Goal: Transaction & Acquisition: Book appointment/travel/reservation

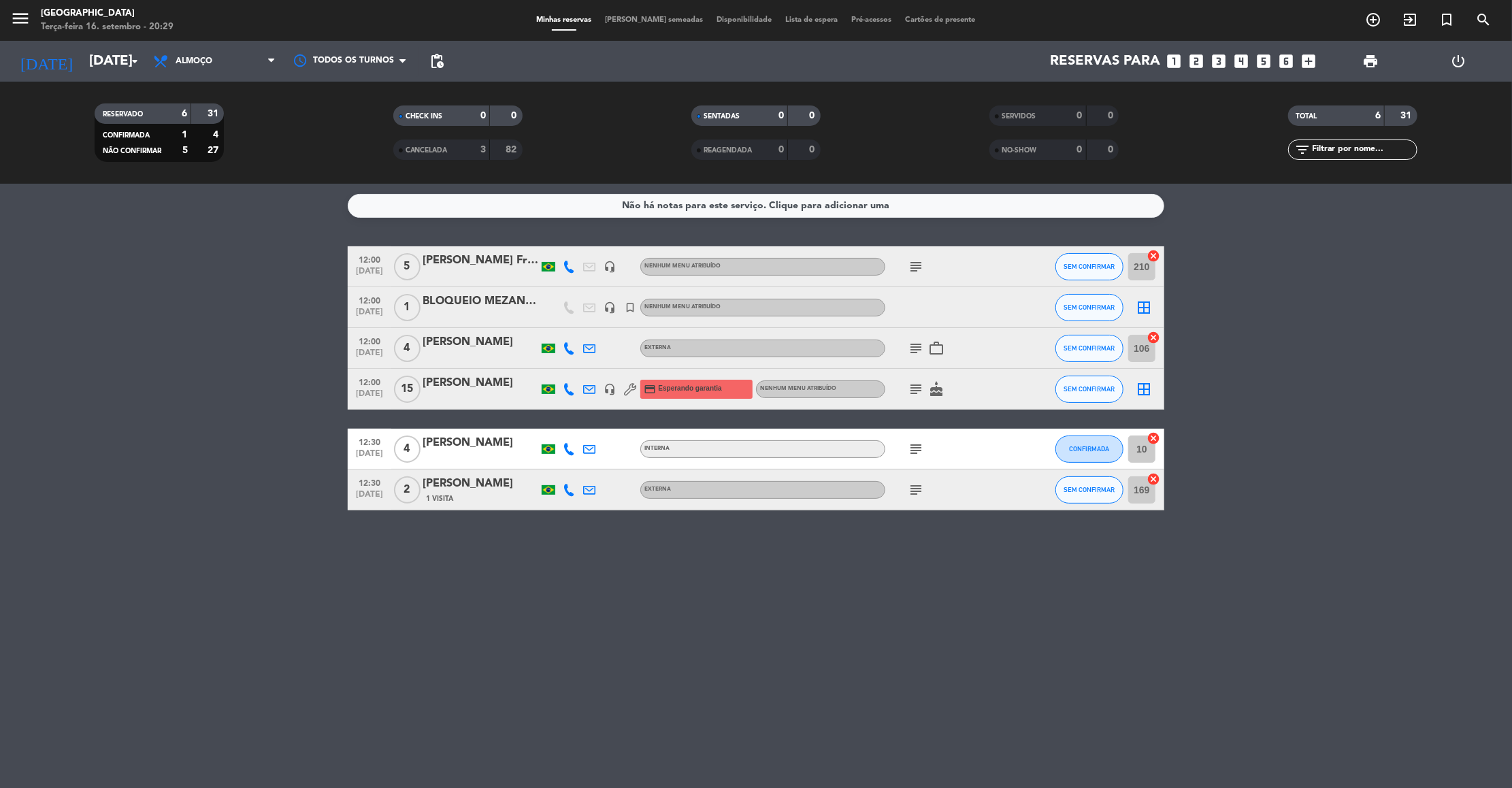
click at [916, 267] on icon "subject" at bounding box center [915, 267] width 16 height 16
click at [916, 345] on icon "subject" at bounding box center [915, 348] width 16 height 16
click at [916, 395] on icon "subject" at bounding box center [915, 389] width 16 height 16
click at [915, 445] on icon "subject" at bounding box center [915, 448] width 16 height 16
click at [915, 477] on div "subject" at bounding box center [946, 490] width 122 height 40
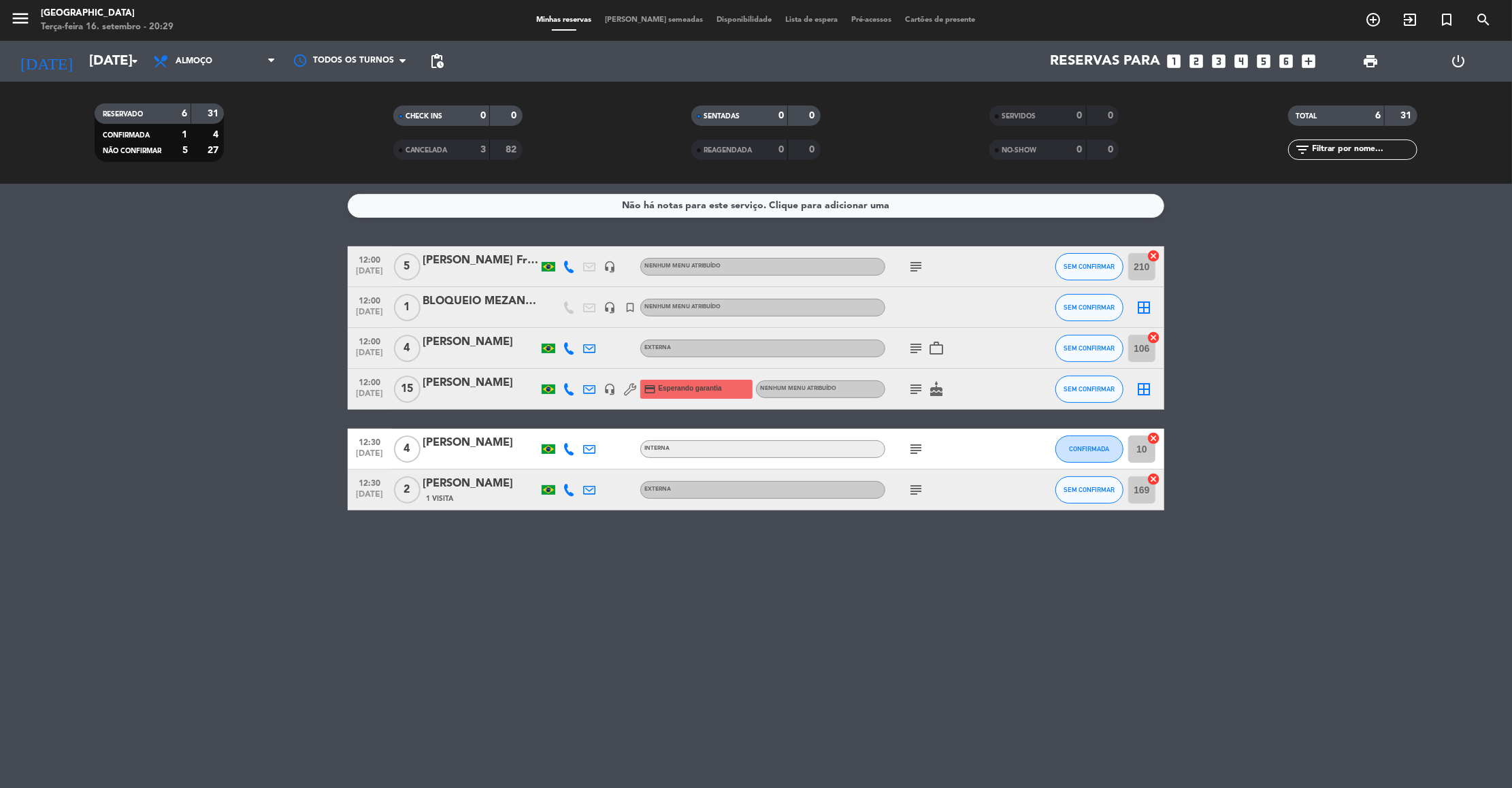
click at [915, 488] on icon "subject" at bounding box center [915, 490] width 16 height 16
click at [104, 78] on div "[DATE] [DATE] arrow_drop_down" at bounding box center [78, 61] width 136 height 40
click at [117, 68] on input "[DATE]" at bounding box center [171, 61] width 177 height 30
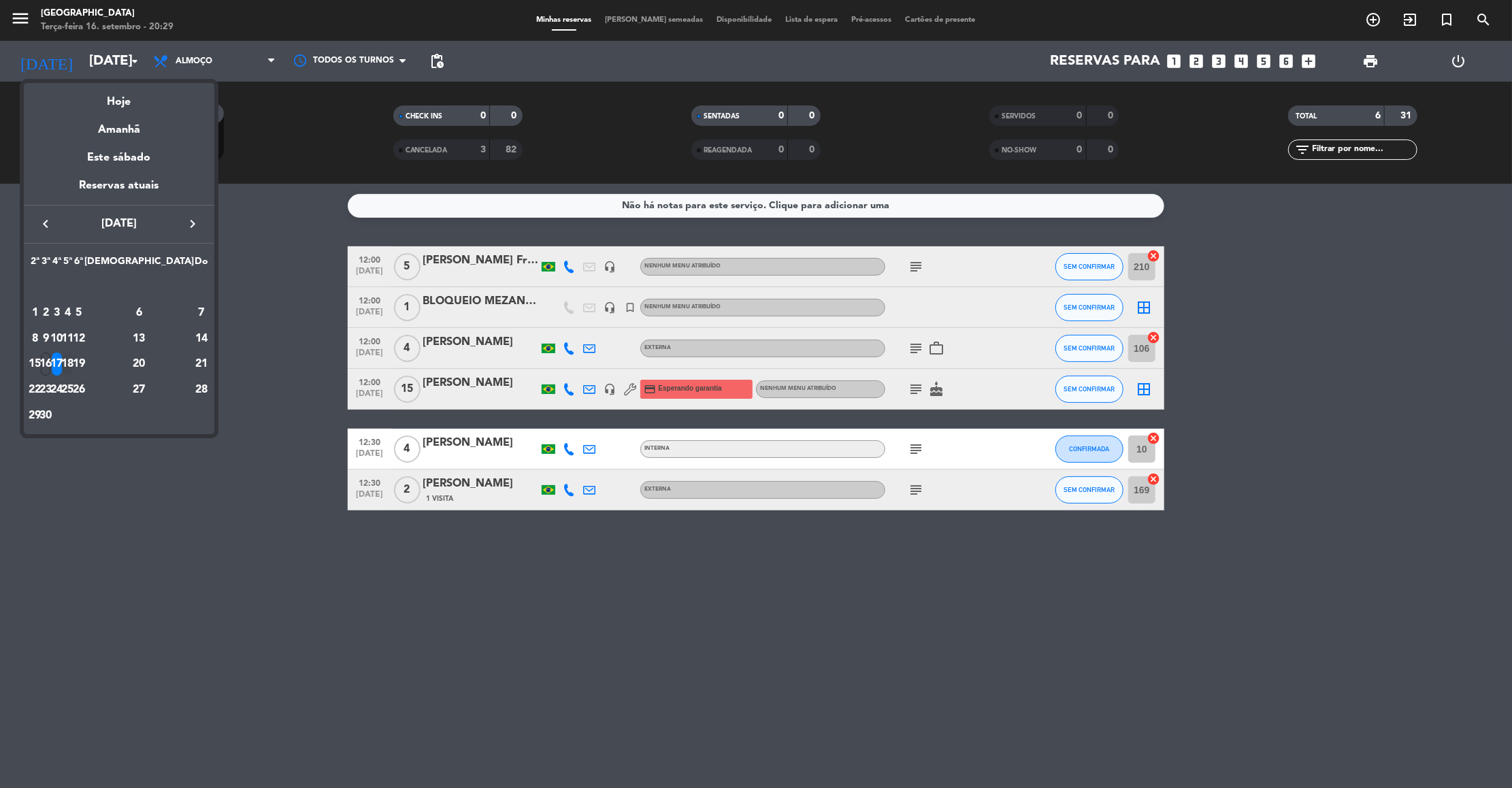
click at [73, 359] on div "18" at bounding box center [67, 364] width 11 height 23
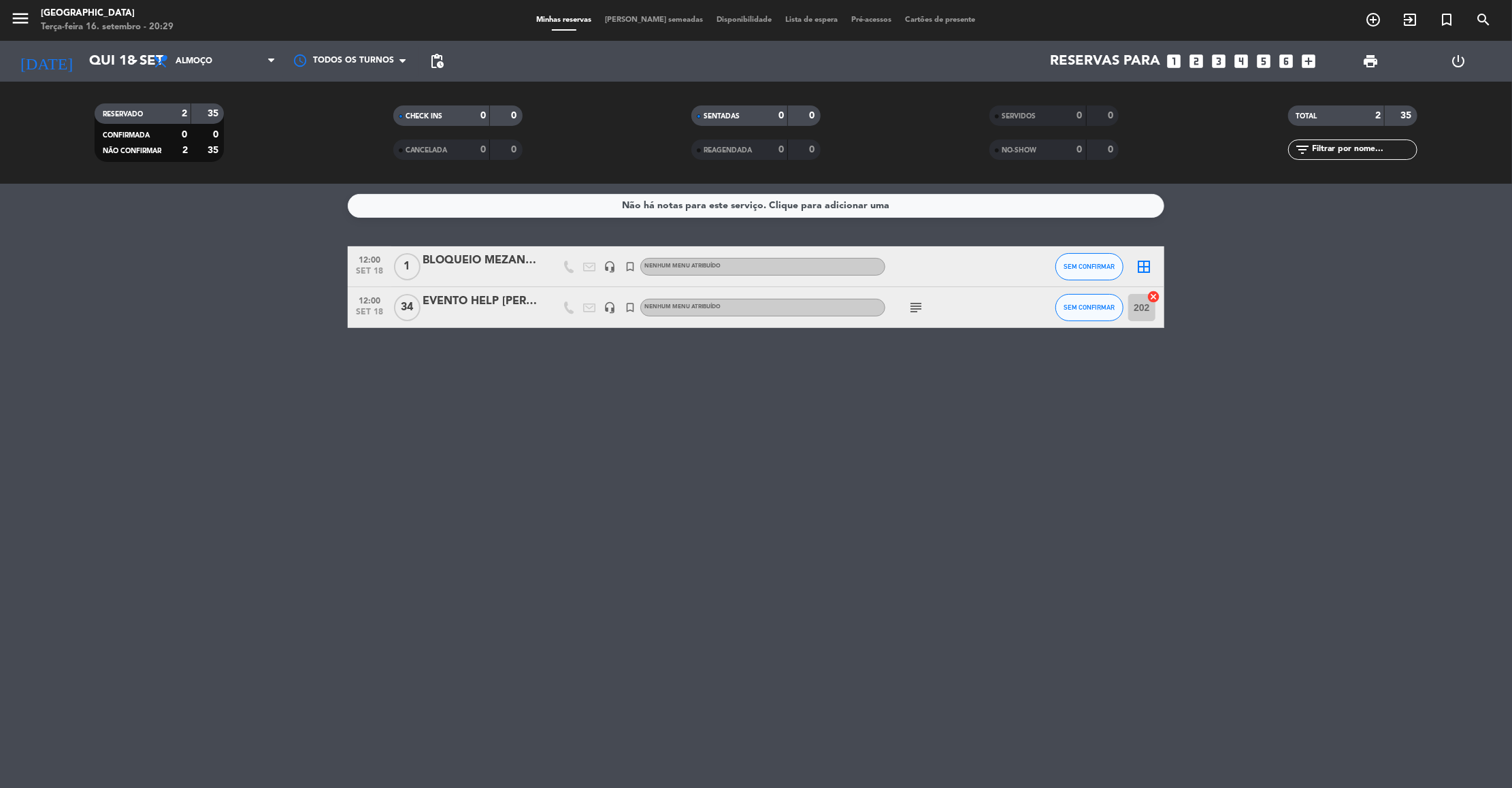
click at [916, 307] on icon "subject" at bounding box center [915, 307] width 16 height 16
click at [94, 66] on input "Qui 18 set" at bounding box center [171, 61] width 177 height 30
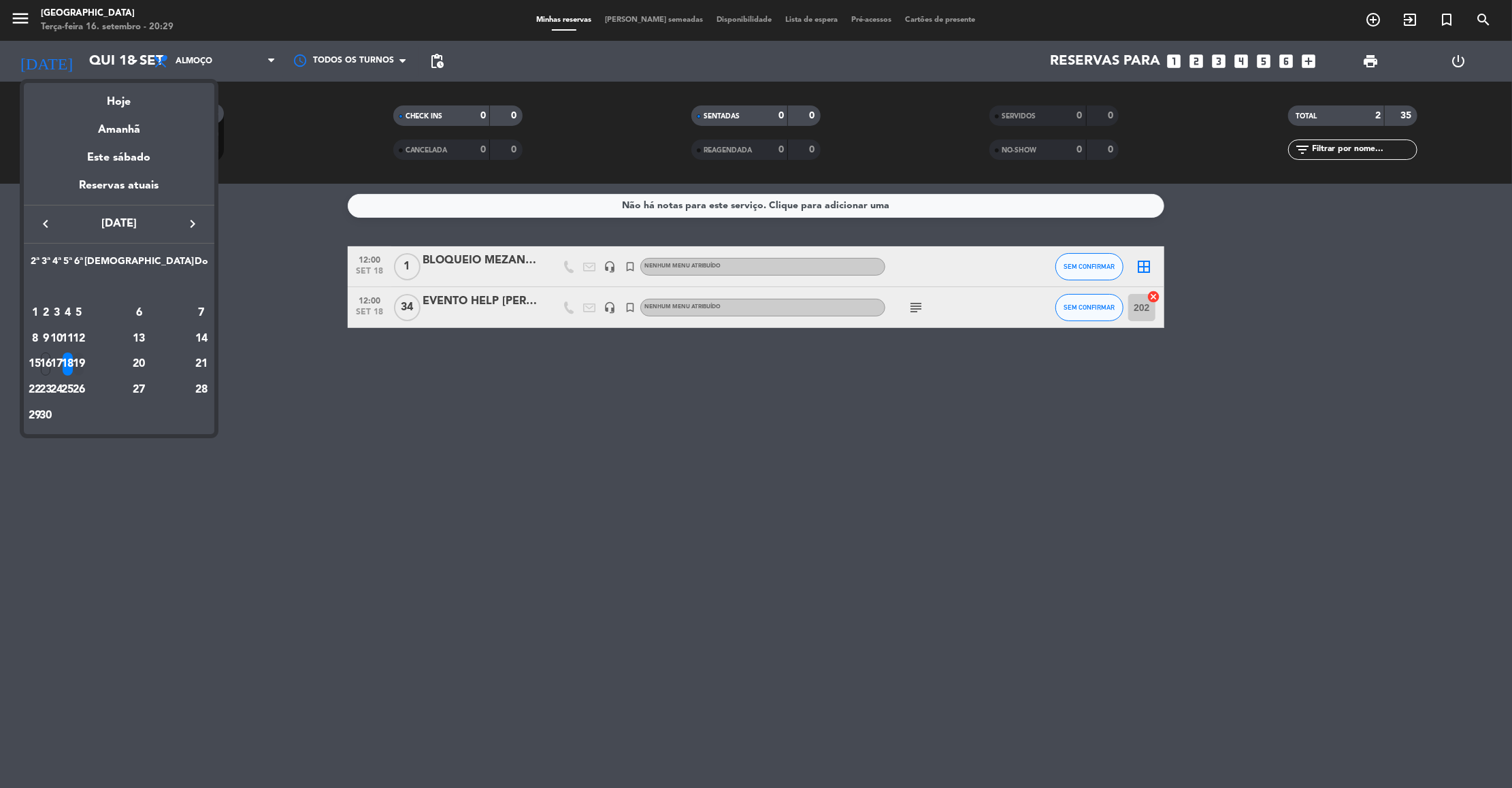
click at [84, 356] on div "19" at bounding box center [78, 364] width 11 height 23
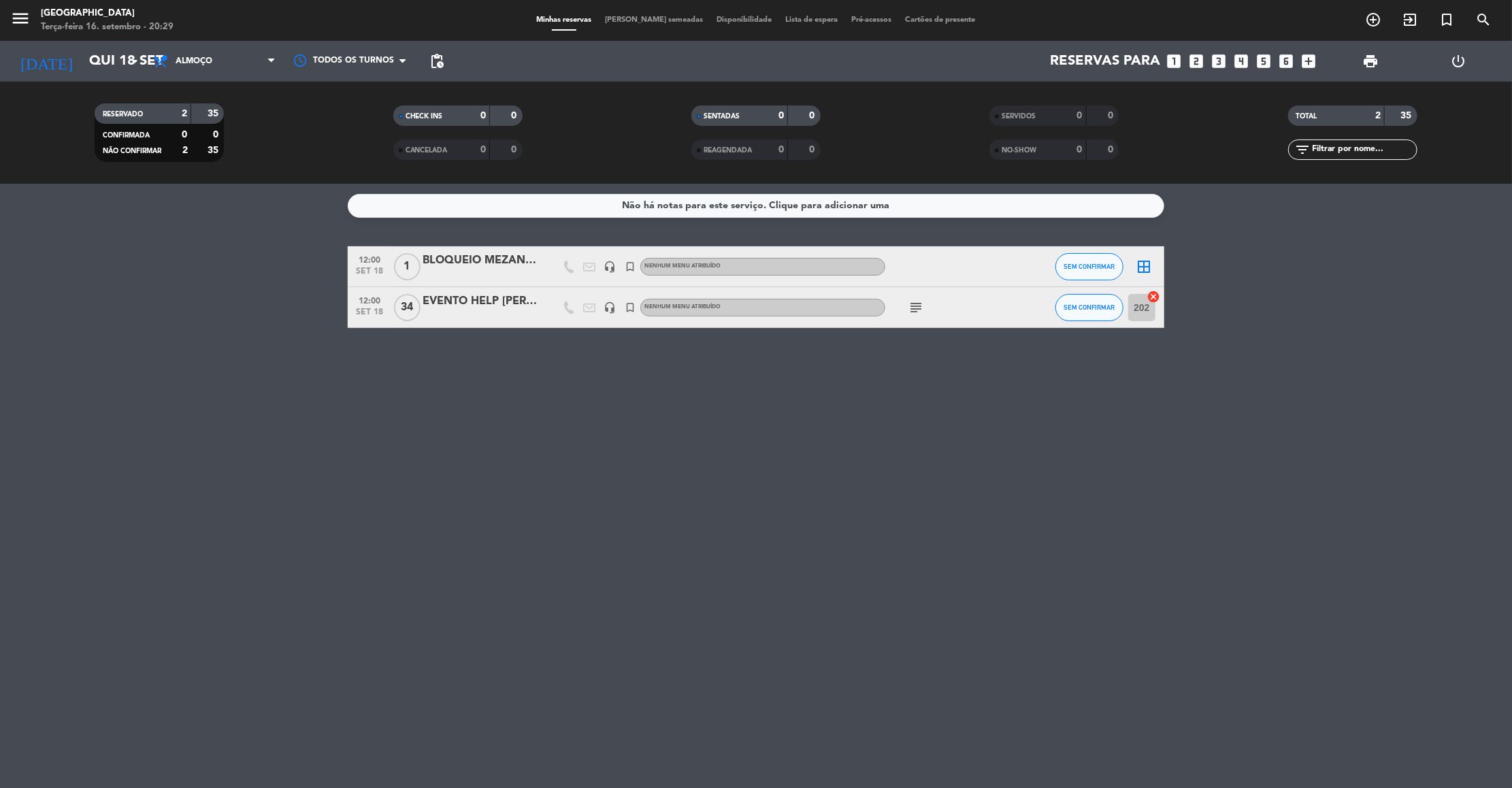
type input "[DATE]"
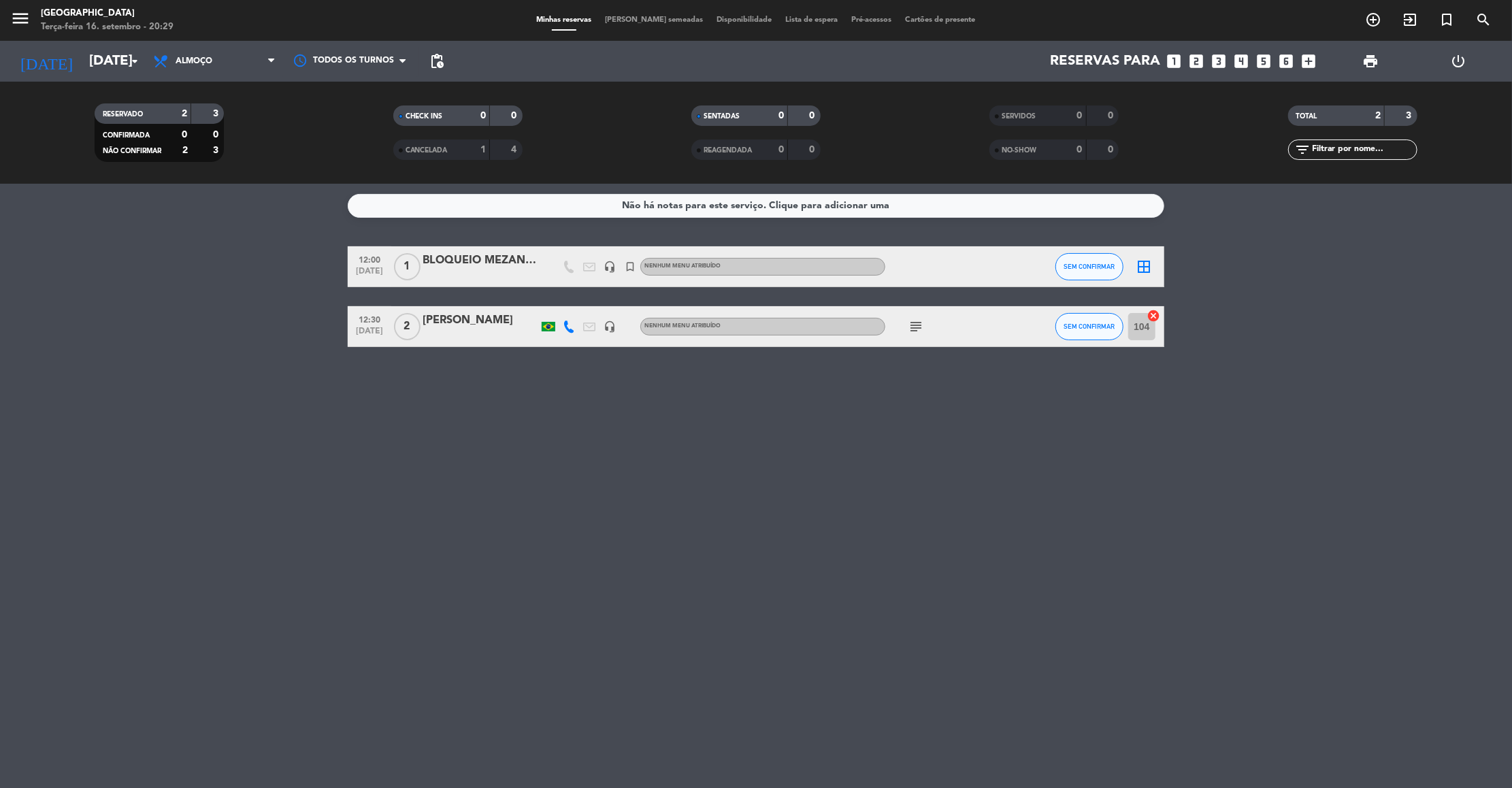
click at [909, 322] on icon "subject" at bounding box center [915, 326] width 16 height 16
click at [452, 321] on div "[PERSON_NAME]" at bounding box center [480, 320] width 115 height 17
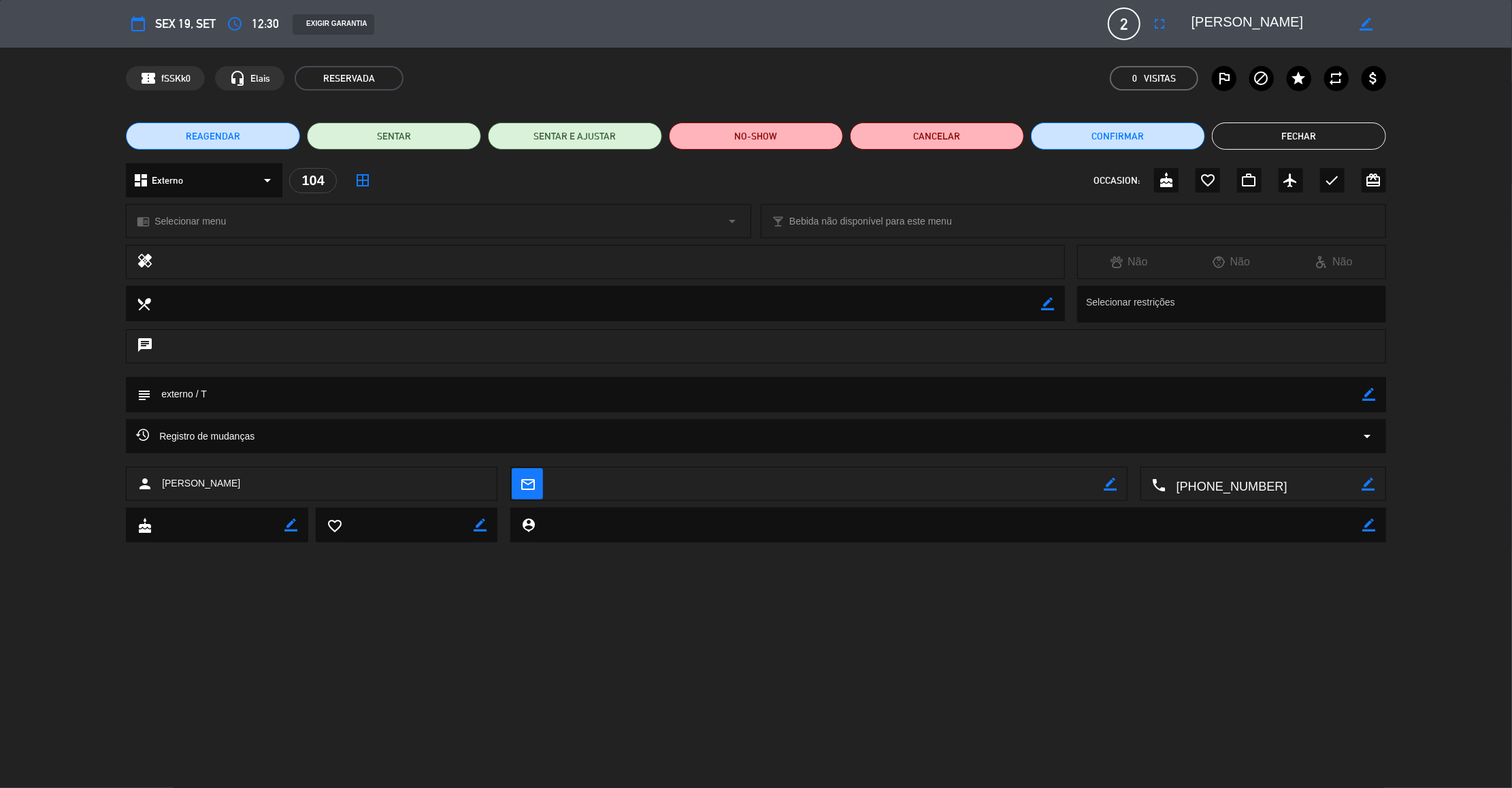
click at [1369, 398] on icon "border_color" at bounding box center [1370, 394] width 13 height 13
click at [1298, 390] on textarea at bounding box center [757, 394] width 1213 height 35
type textarea "108 / externo / T"
click at [1372, 391] on icon at bounding box center [1370, 394] width 13 height 13
click at [1290, 132] on button "Fechar" at bounding box center [1299, 136] width 174 height 27
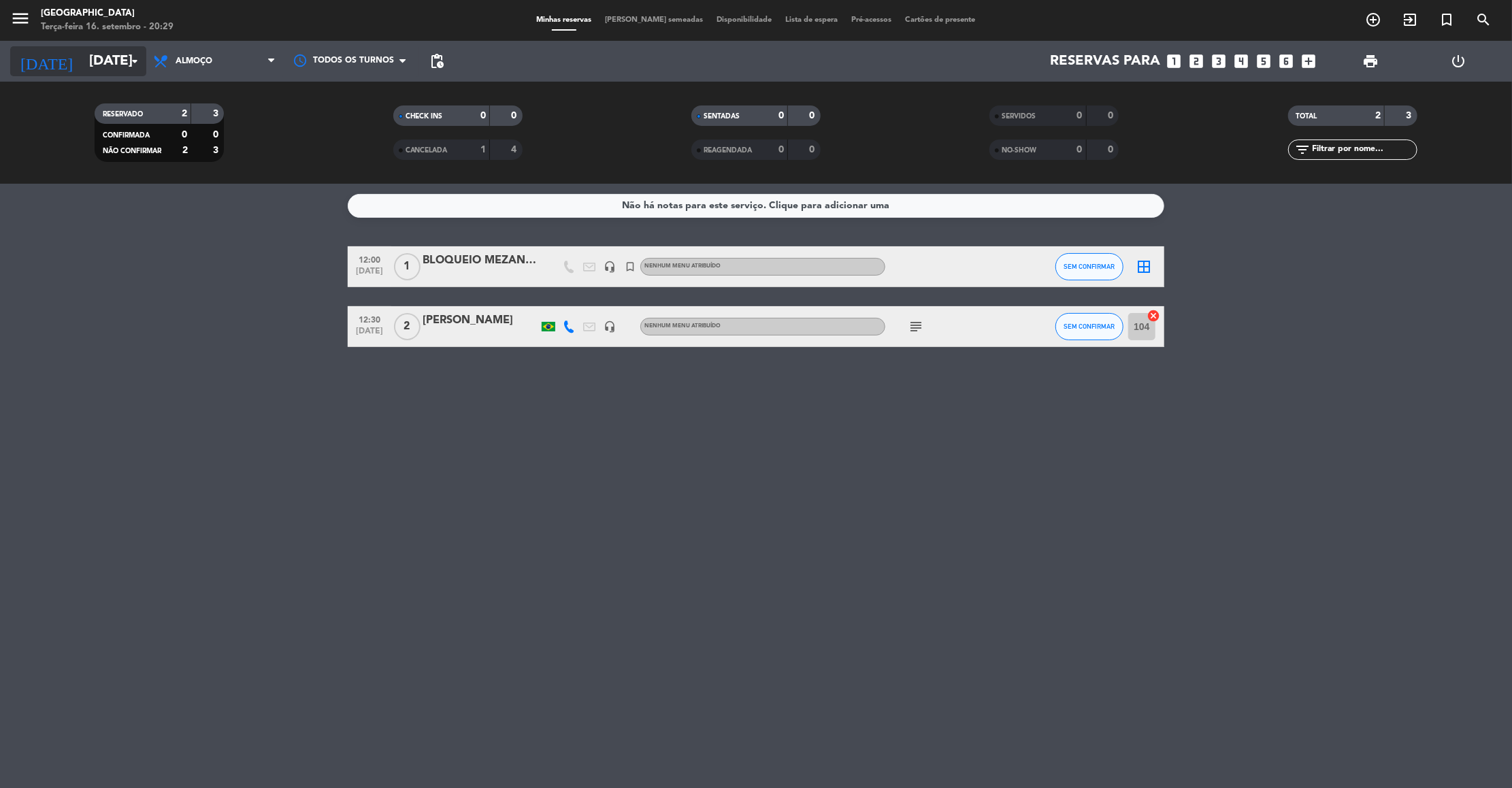
click at [83, 54] on input "[DATE]" at bounding box center [171, 61] width 177 height 30
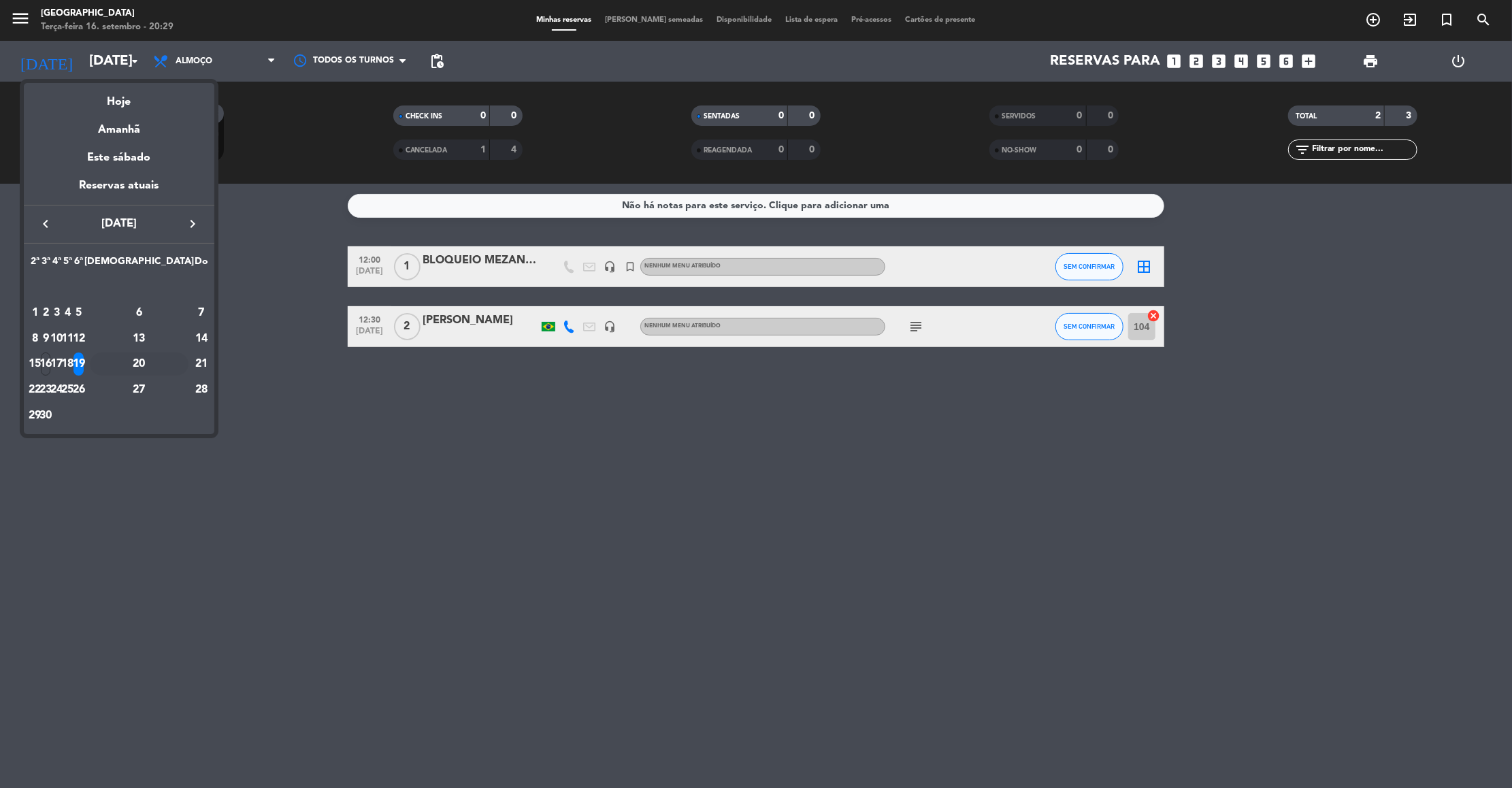
click at [171, 360] on div "20" at bounding box center [139, 364] width 99 height 23
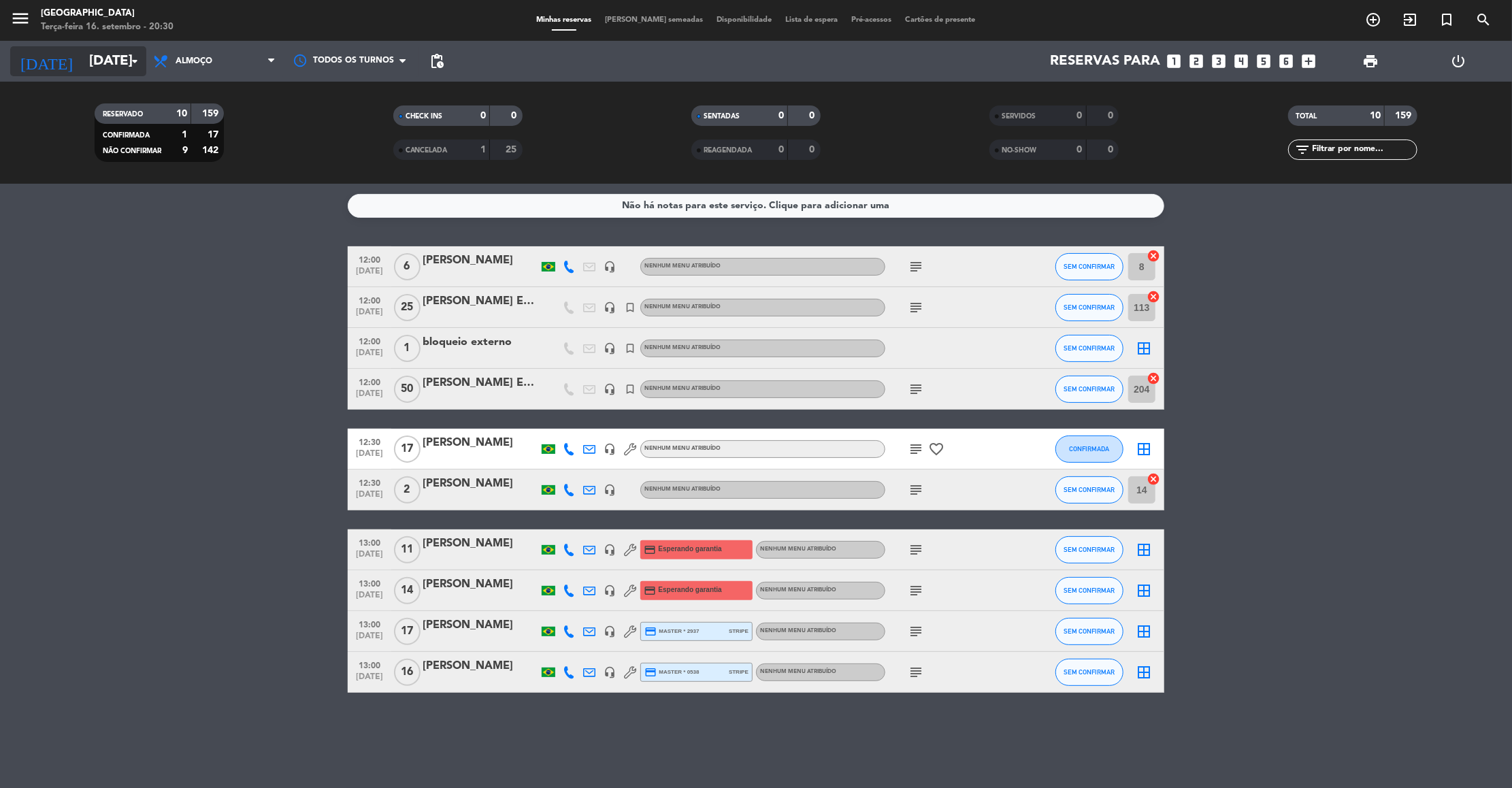
click at [118, 64] on input "[DATE]" at bounding box center [171, 61] width 177 height 30
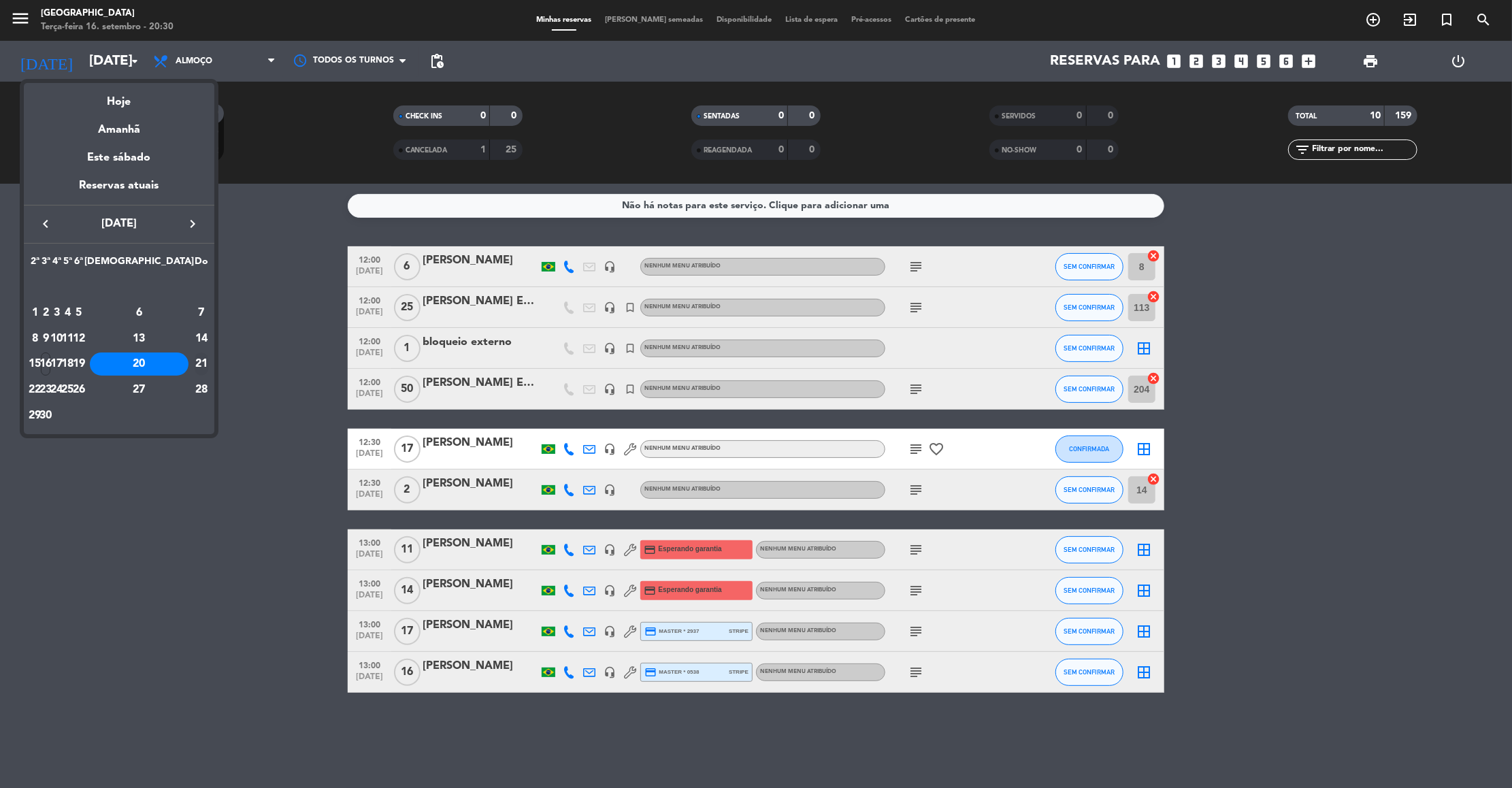
click at [194, 358] on div "21" at bounding box center [201, 364] width 13 height 23
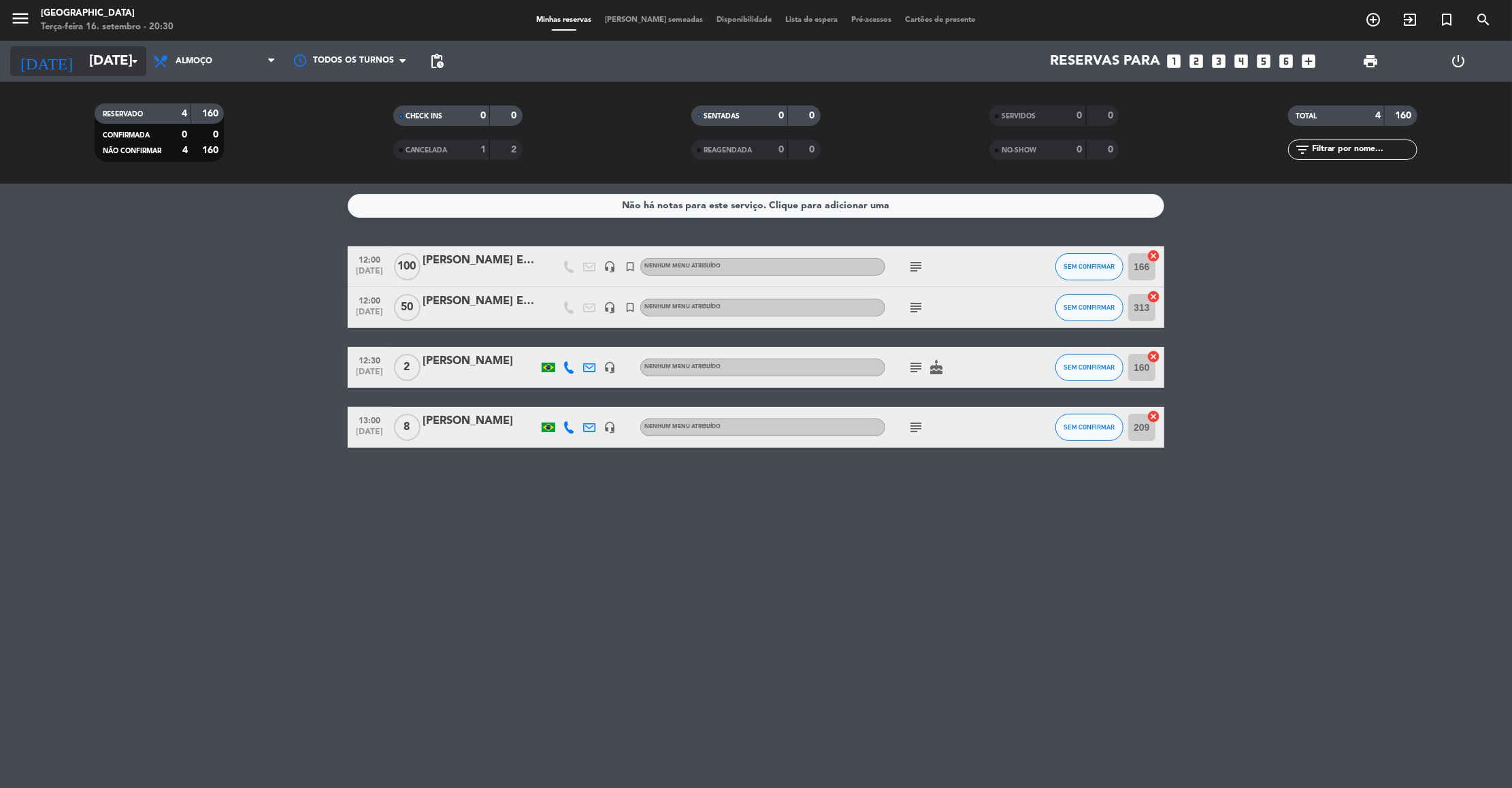
click at [86, 63] on input "[DATE]" at bounding box center [171, 61] width 177 height 30
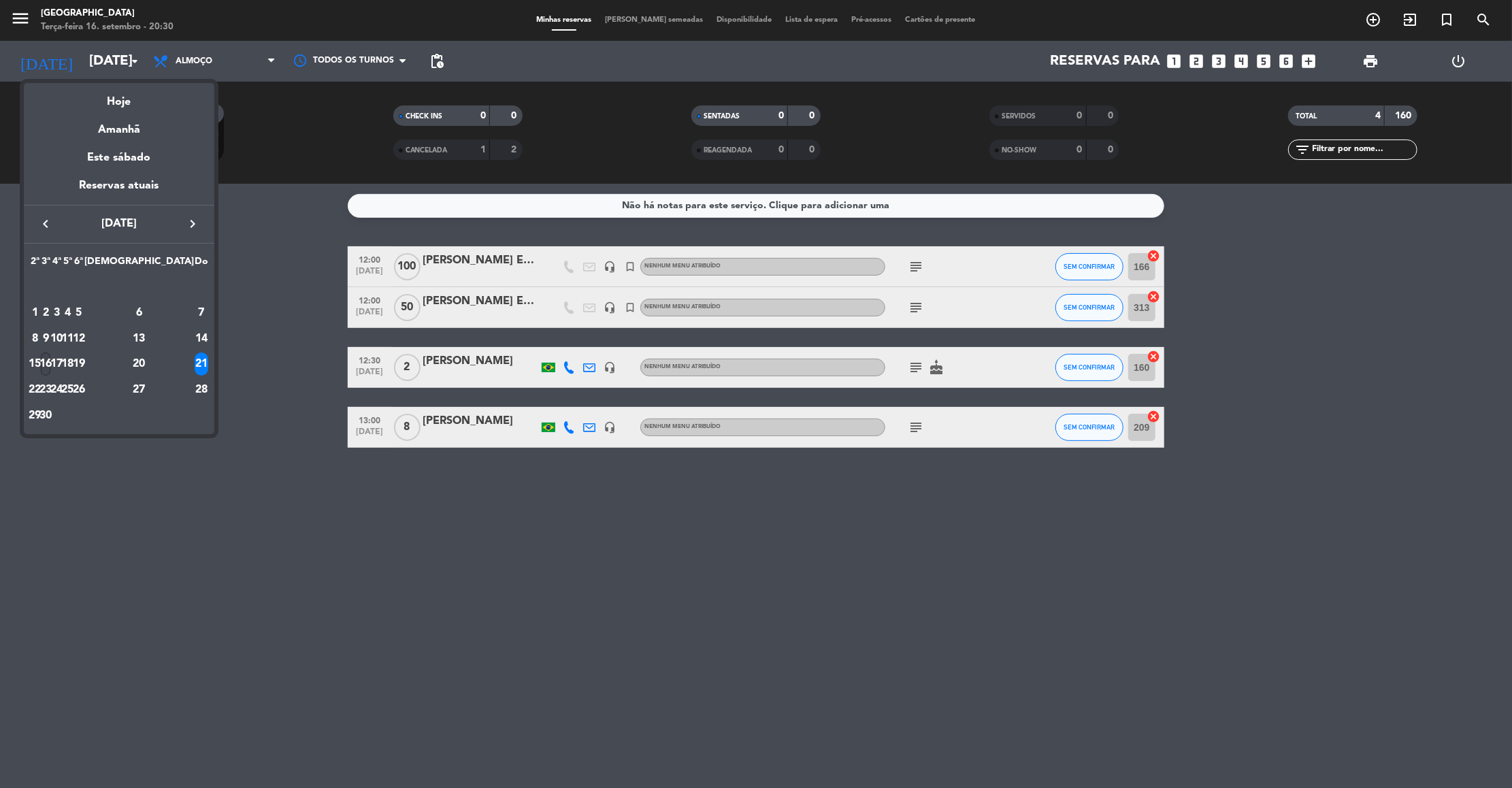
click at [51, 364] on div "16" at bounding box center [45, 364] width 11 height 23
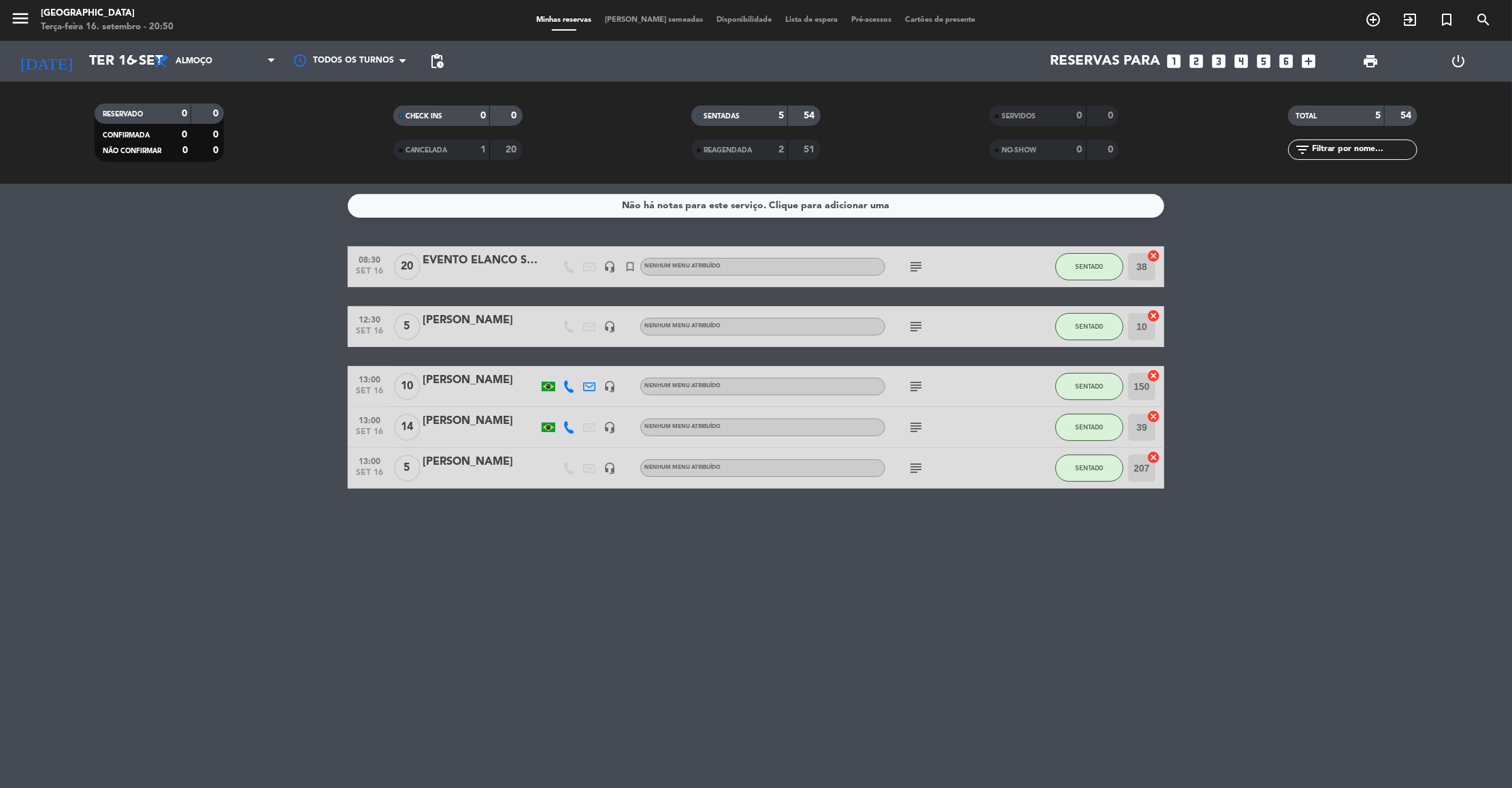
click at [147, 357] on bookings-row "08:30 [DATE] EVENTO ELANCO SAÚDE ANIMAL headset_mic turned_in_not Nenhum menu a…" at bounding box center [756, 368] width 1512 height 242
click at [91, 67] on input "Ter 16 set" at bounding box center [171, 61] width 177 height 30
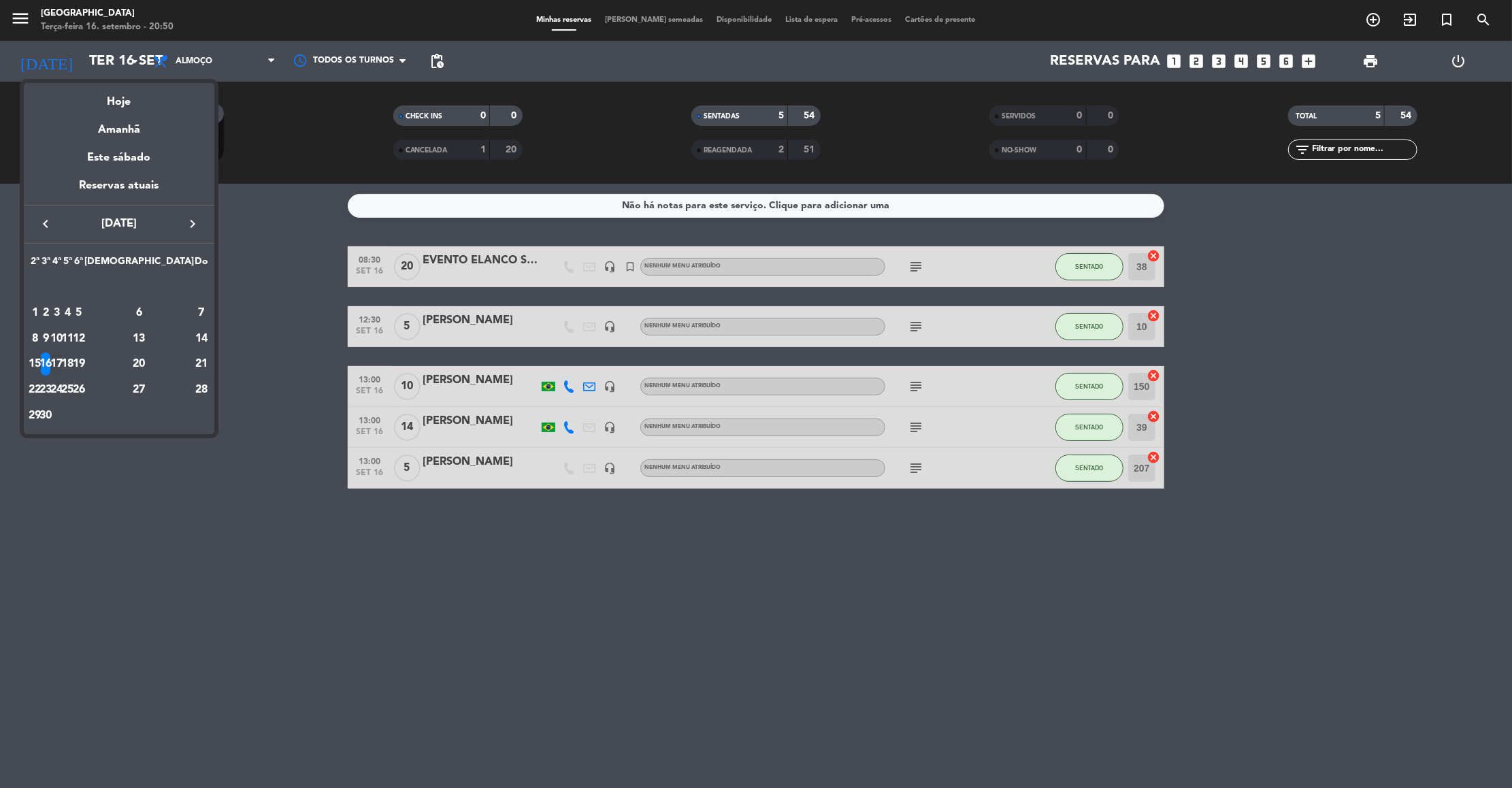
click at [62, 364] on div "17" at bounding box center [57, 364] width 11 height 23
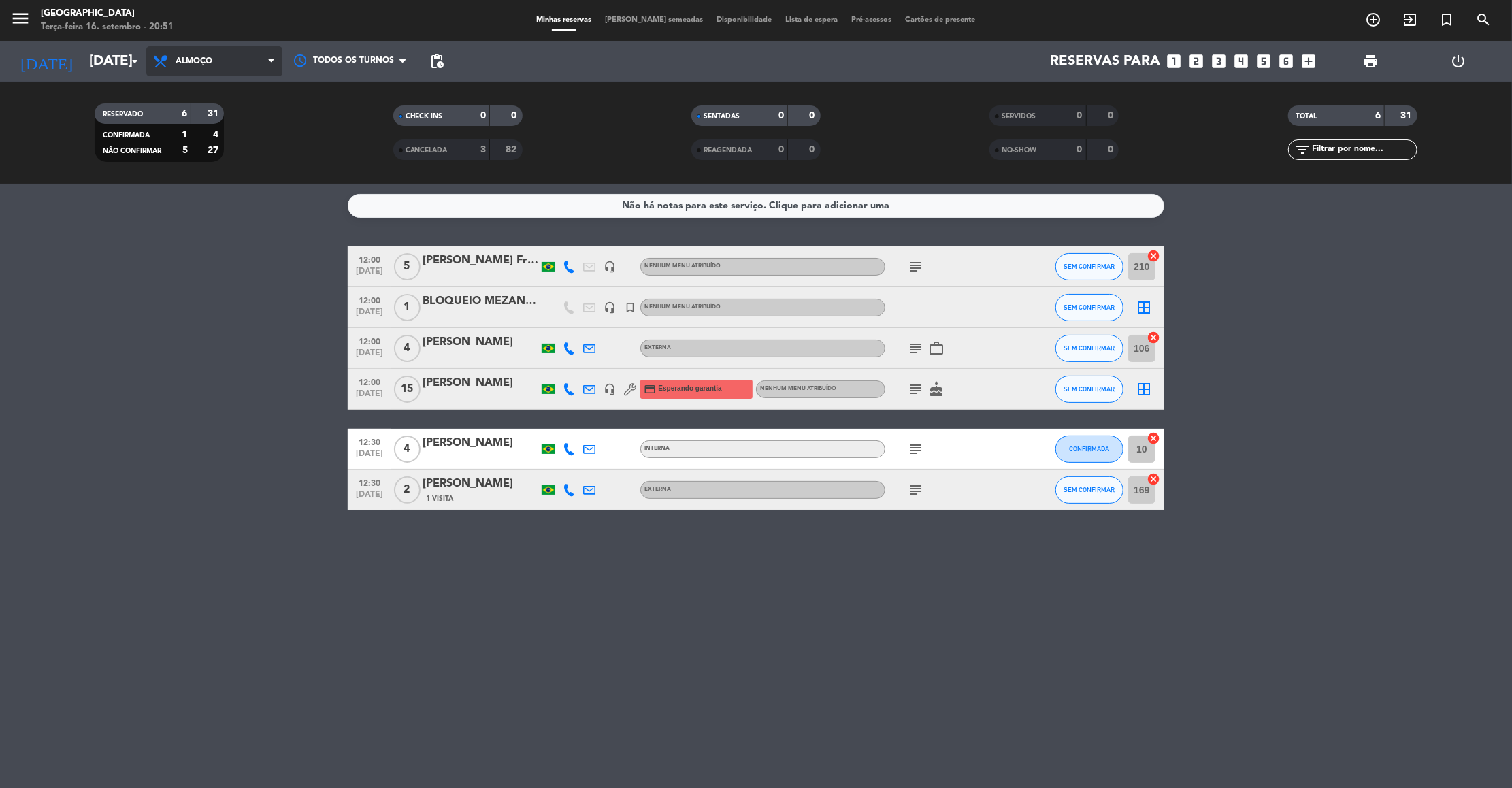
click at [217, 66] on span "Almoço" at bounding box center [214, 61] width 136 height 30
click at [184, 162] on div "menu [GEOGRAPHIC_DATA] Terça-feira 16. setembro - 20:51 Minhas reservas Mesas s…" at bounding box center [756, 91] width 1512 height 184
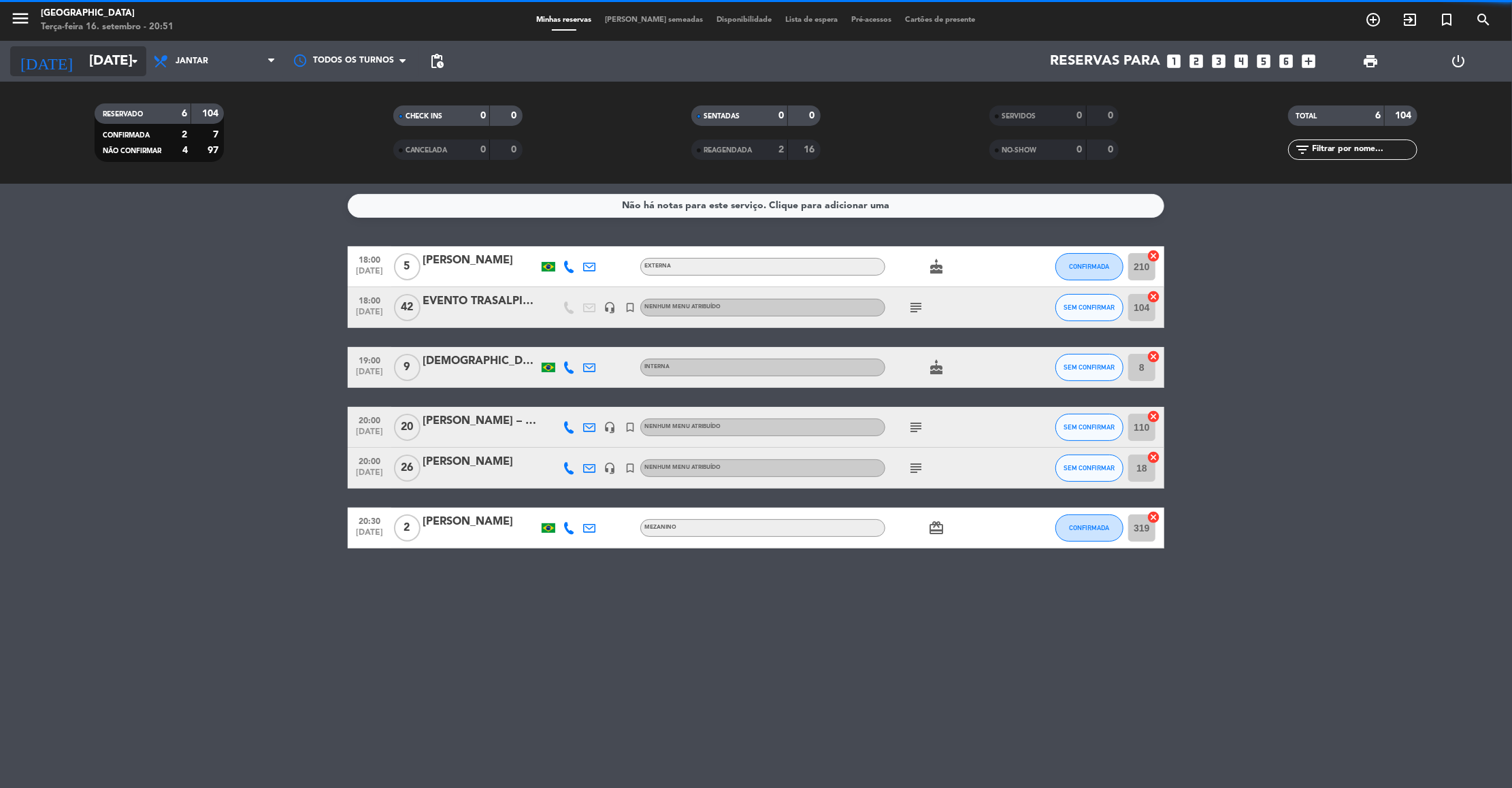
click at [98, 64] on input "[DATE]" at bounding box center [171, 61] width 177 height 30
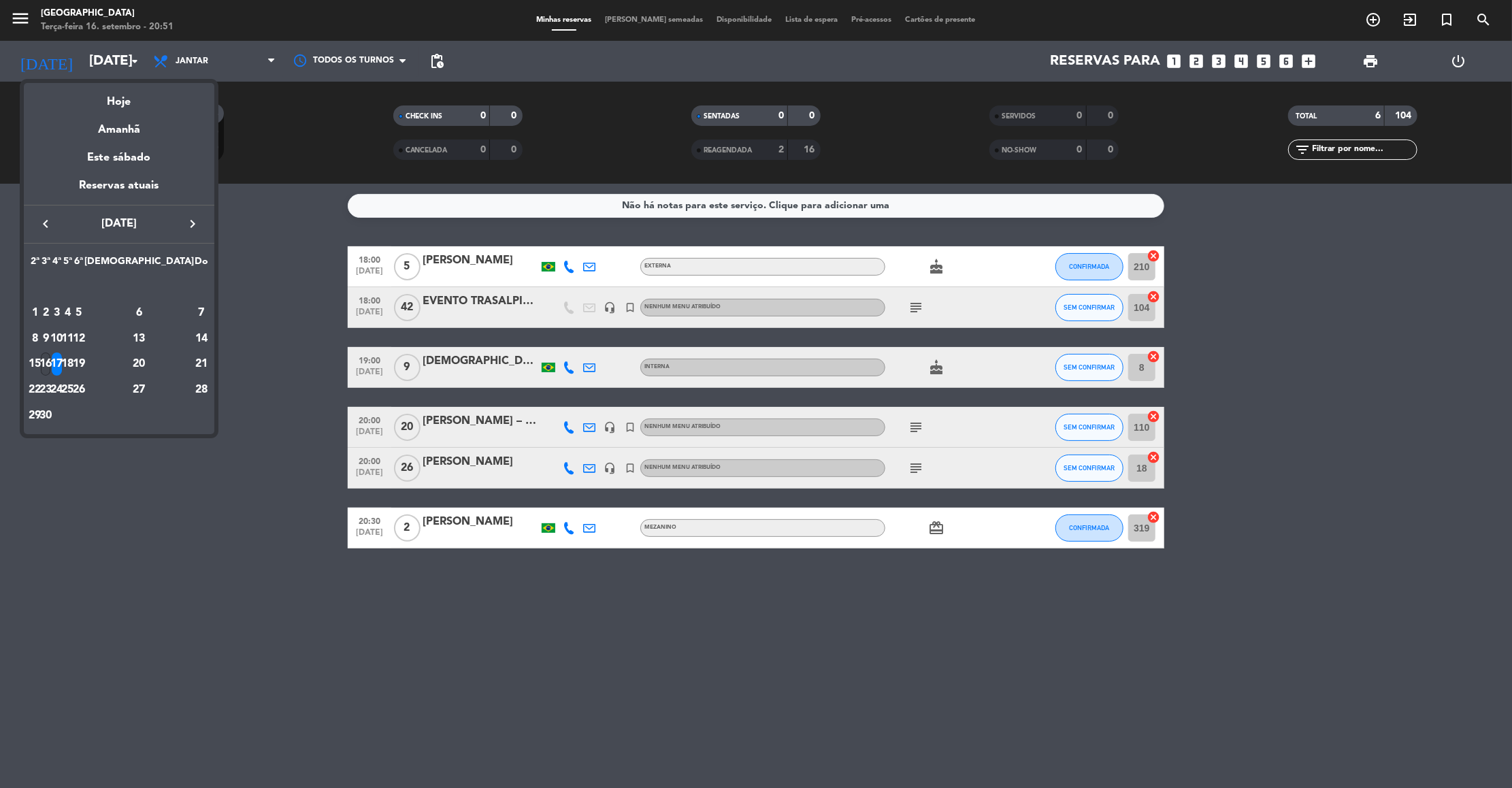
click at [51, 365] on div "16" at bounding box center [45, 364] width 11 height 23
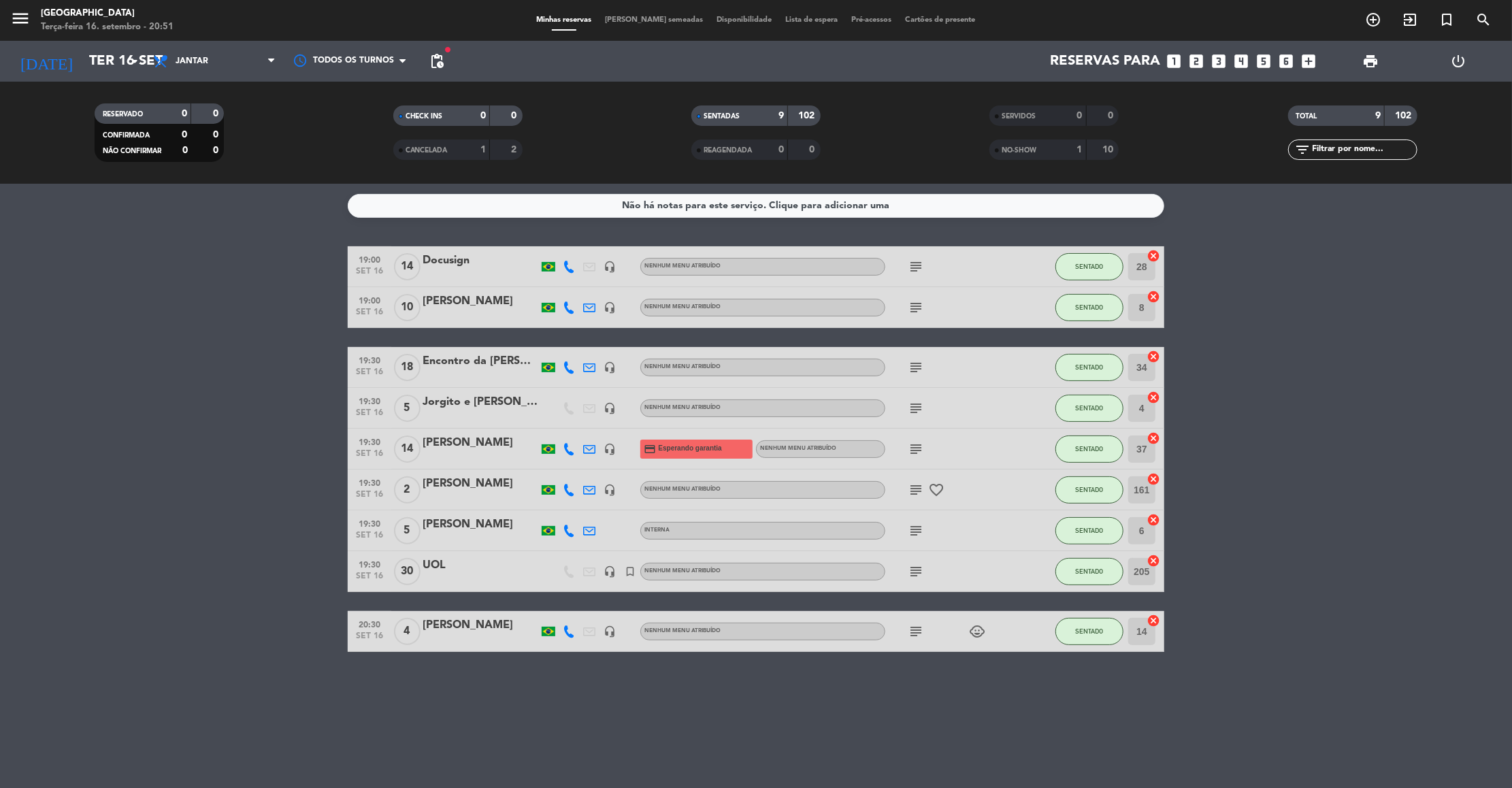
click at [912, 567] on icon "subject" at bounding box center [915, 572] width 16 height 16
click at [912, 522] on icon "subject" at bounding box center [915, 530] width 16 height 16
click at [910, 484] on div "36 | Em nome de [PERSON_NAME], por favor." at bounding box center [916, 498] width 203 height 29
click at [910, 484] on icon "subject" at bounding box center [915, 490] width 16 height 16
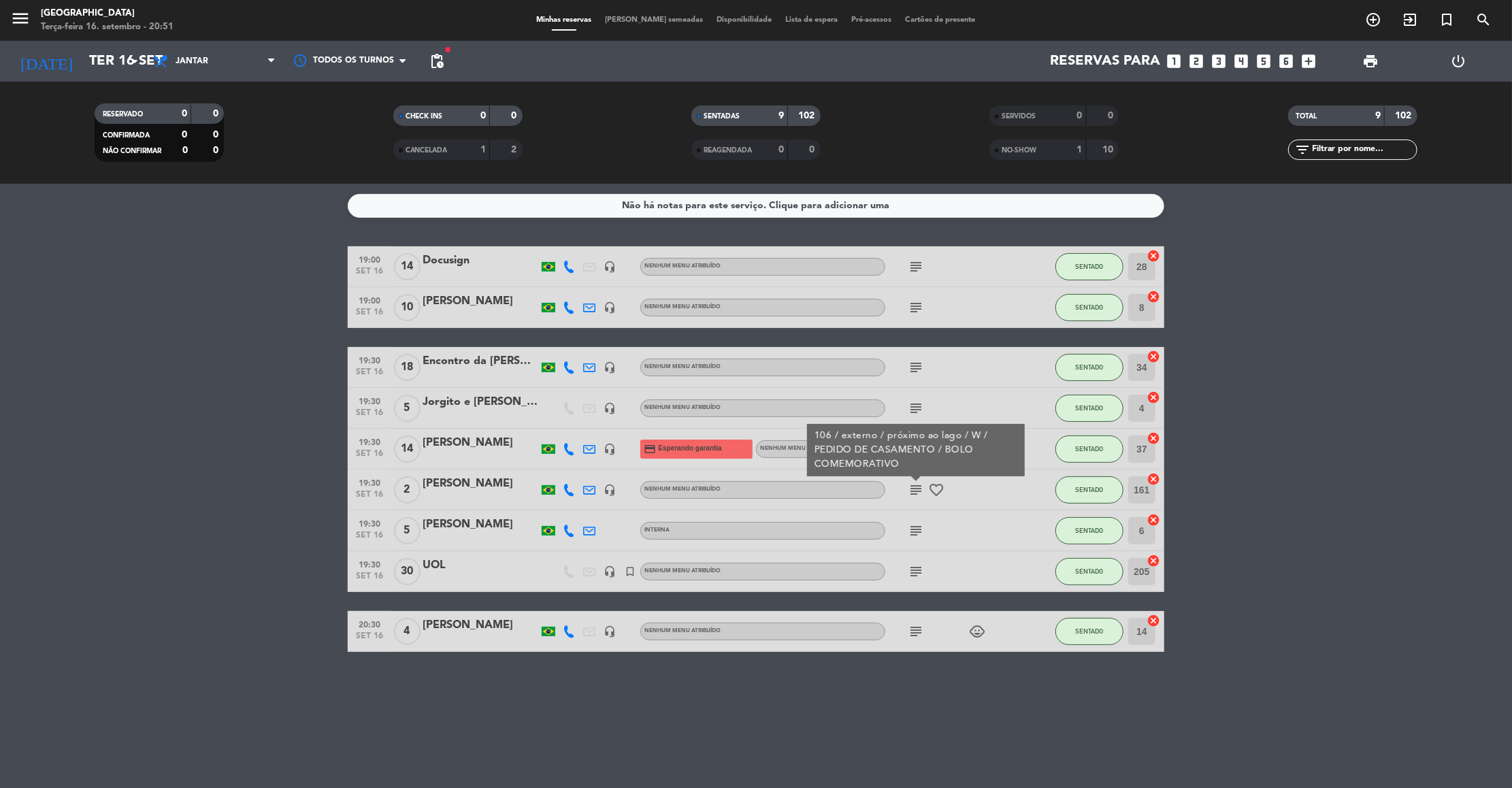
click at [920, 446] on div "106 / externo / próximo ao lago / W / PEDIDO DE CASAMENTO / BOLO COMEMORATIVO" at bounding box center [916, 450] width 203 height 43
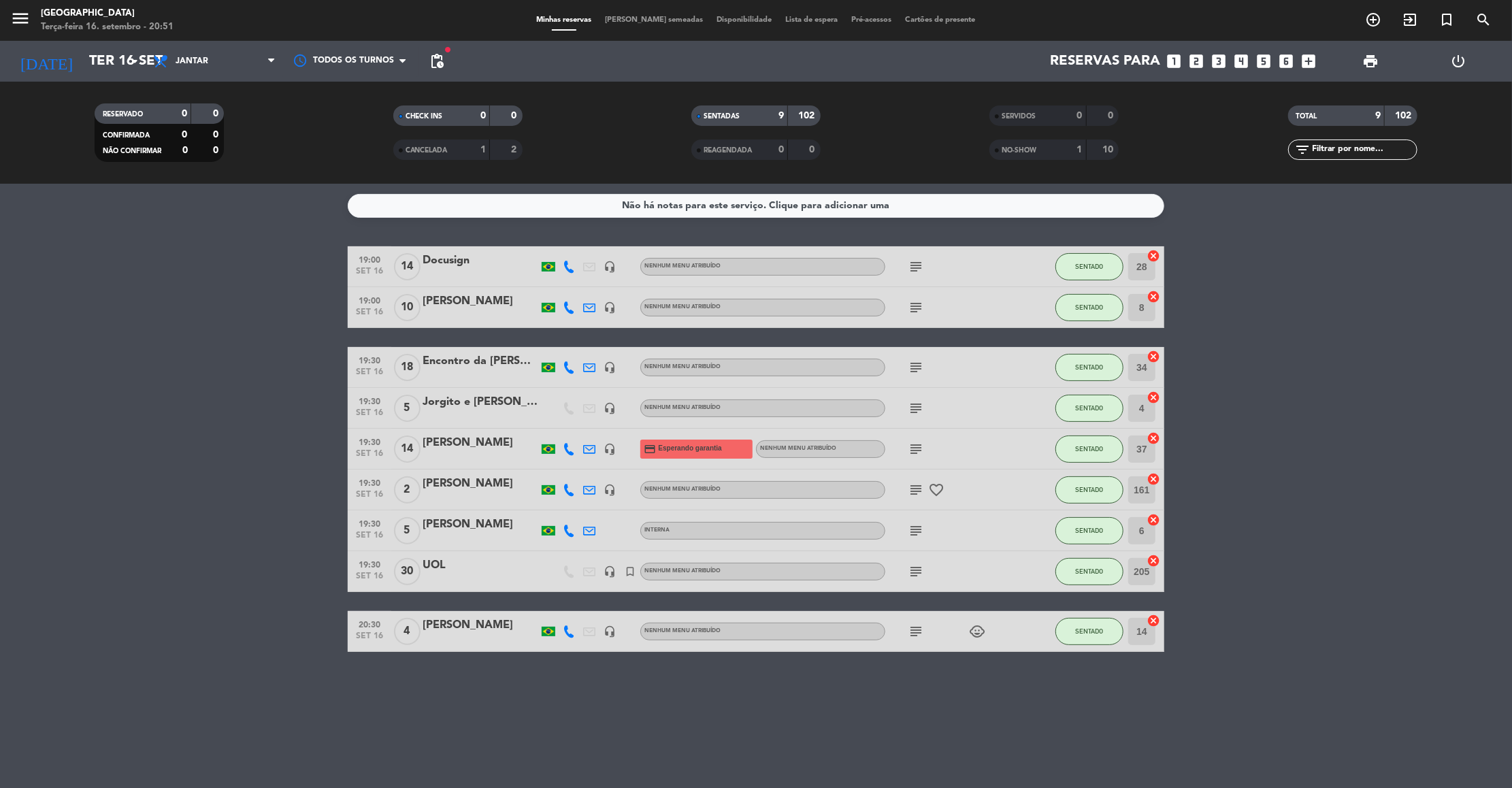
click at [920, 446] on icon "subject" at bounding box center [915, 448] width 16 height 16
click at [917, 403] on icon "subject" at bounding box center [915, 408] width 16 height 16
click at [915, 365] on icon "subject" at bounding box center [915, 367] width 16 height 16
click at [915, 297] on div "subject" at bounding box center [946, 307] width 122 height 40
click at [915, 306] on icon "subject" at bounding box center [915, 307] width 16 height 16
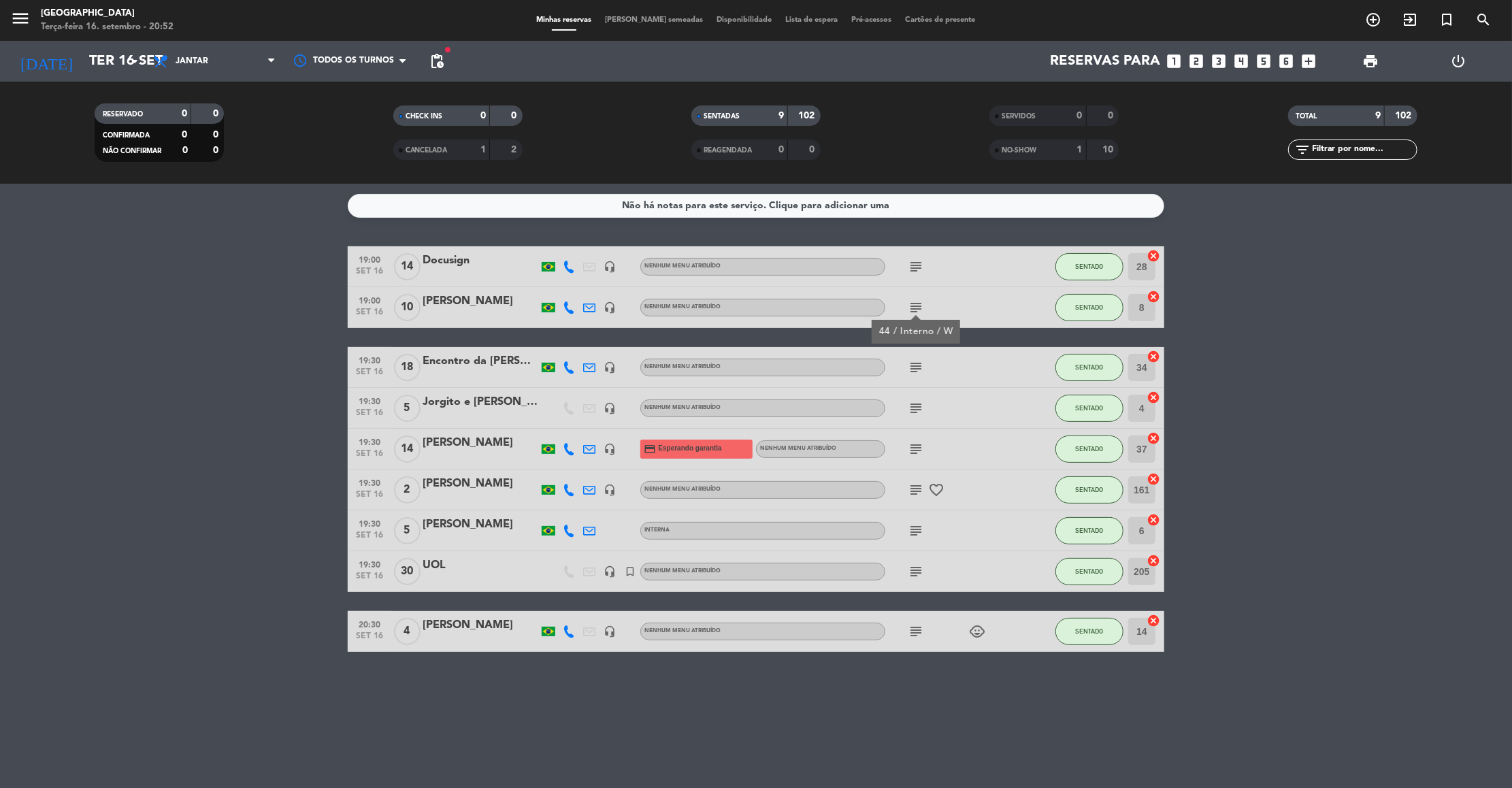
click at [917, 274] on icon "subject" at bounding box center [915, 267] width 16 height 16
click at [918, 631] on icon "subject" at bounding box center [915, 631] width 16 height 16
click at [136, 64] on icon "arrow_drop_down" at bounding box center [135, 61] width 16 height 16
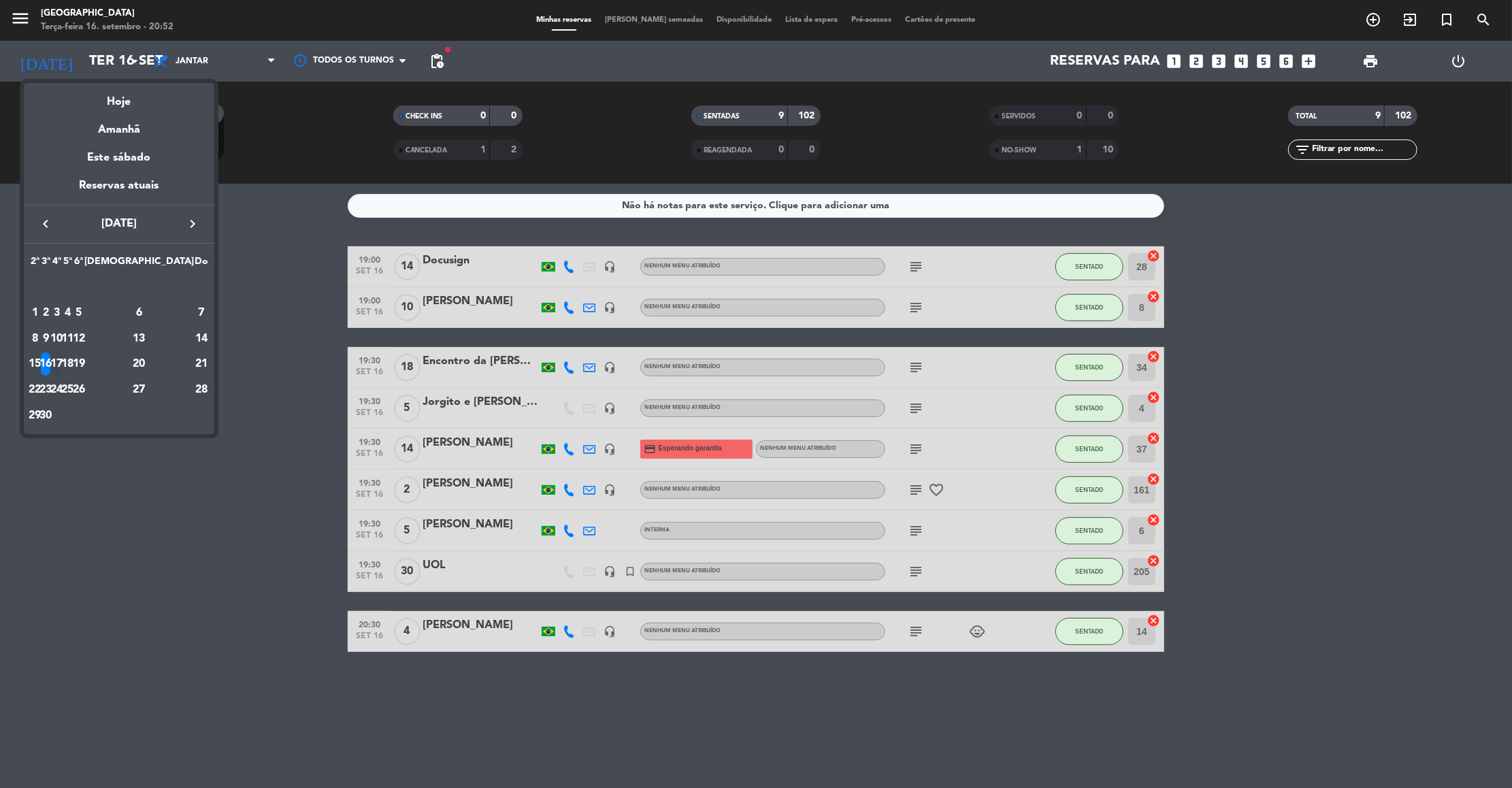
click at [62, 363] on div "17" at bounding box center [57, 364] width 11 height 23
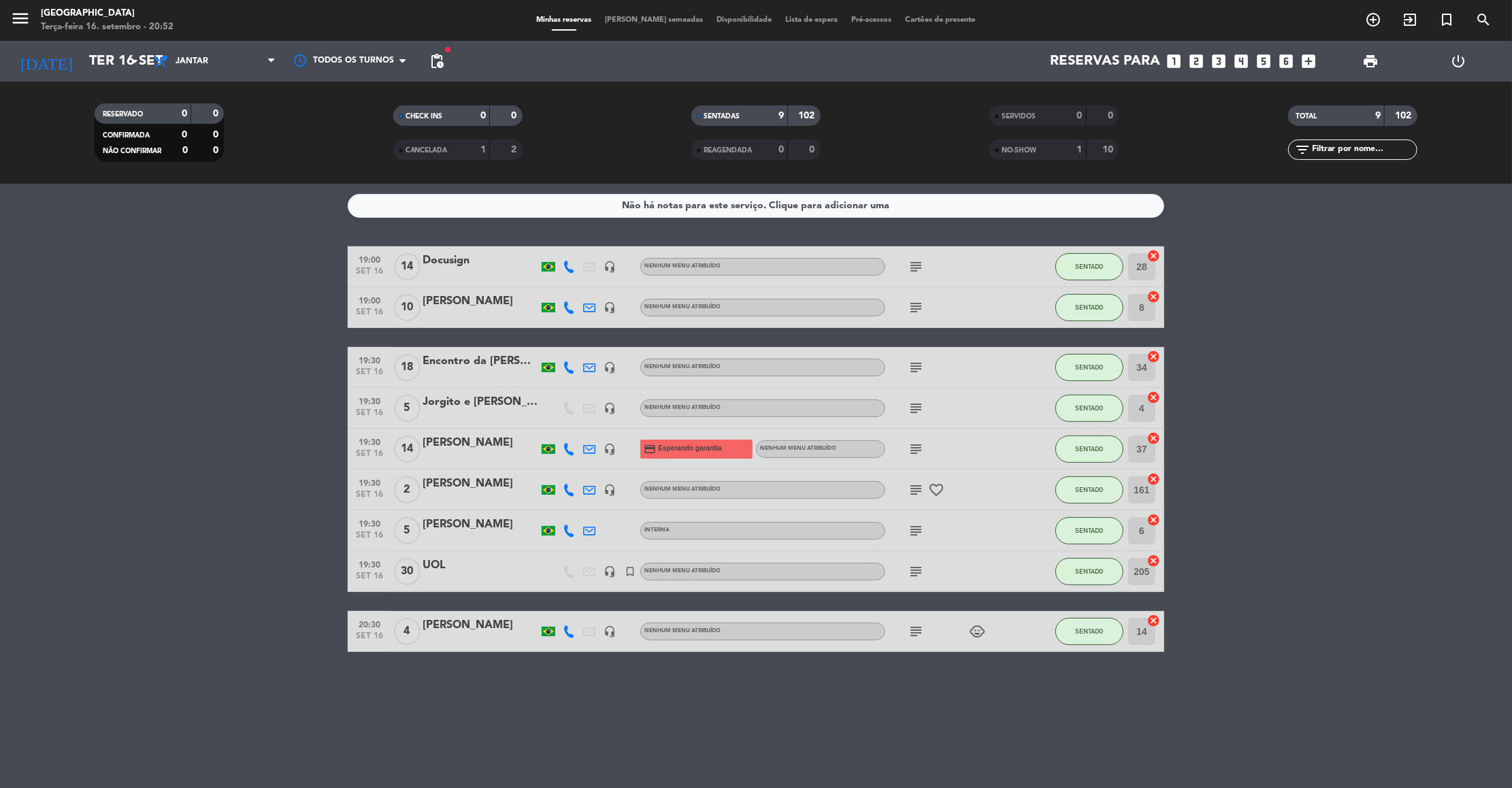
type input "[DATE]"
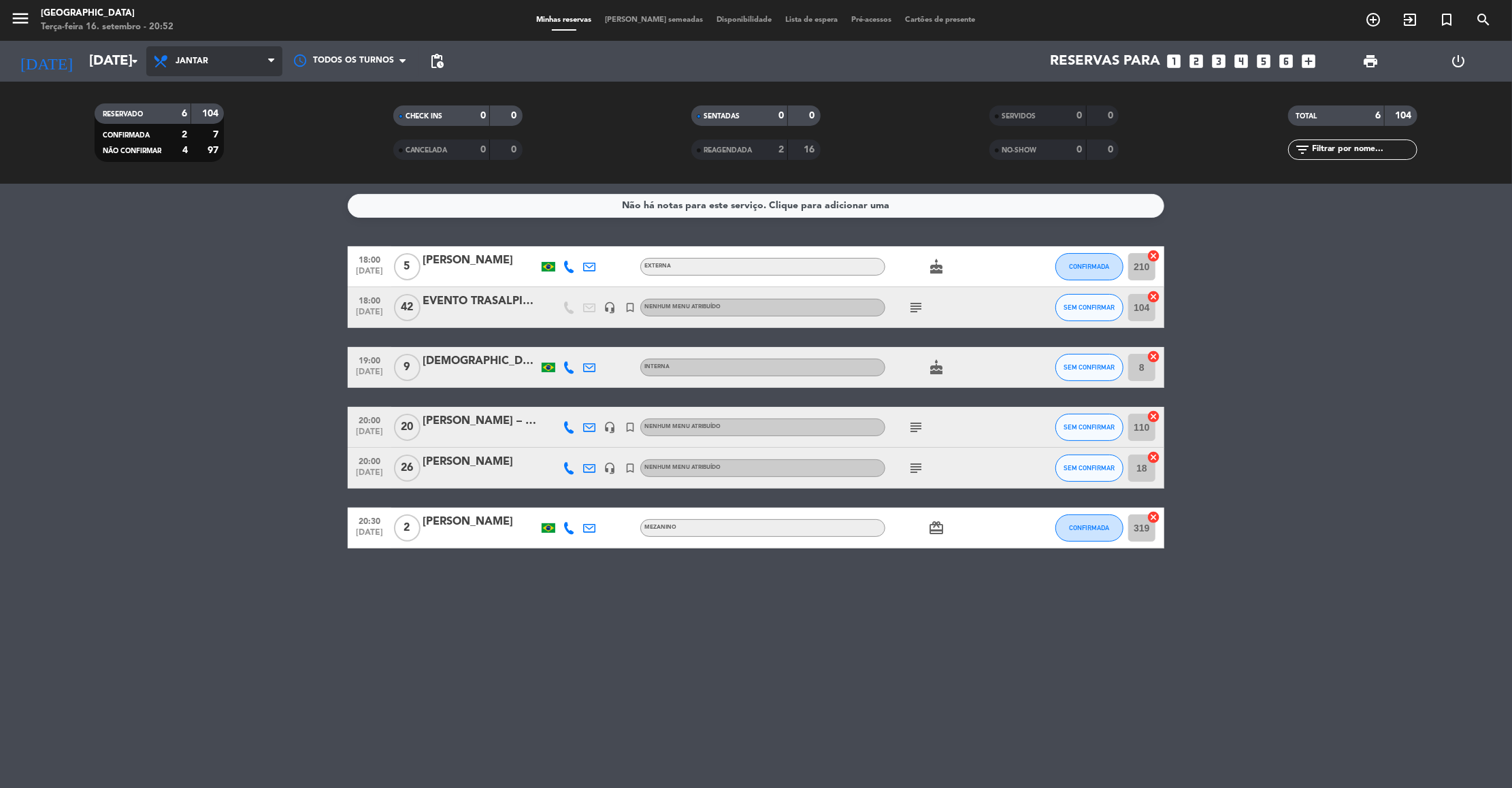
click at [208, 63] on span "Jantar" at bounding box center [192, 62] width 33 height 10
click at [205, 113] on div "menu [GEOGRAPHIC_DATA] Terça-feira 16. setembro - 20:52 Minhas reservas Mesas s…" at bounding box center [756, 91] width 1512 height 184
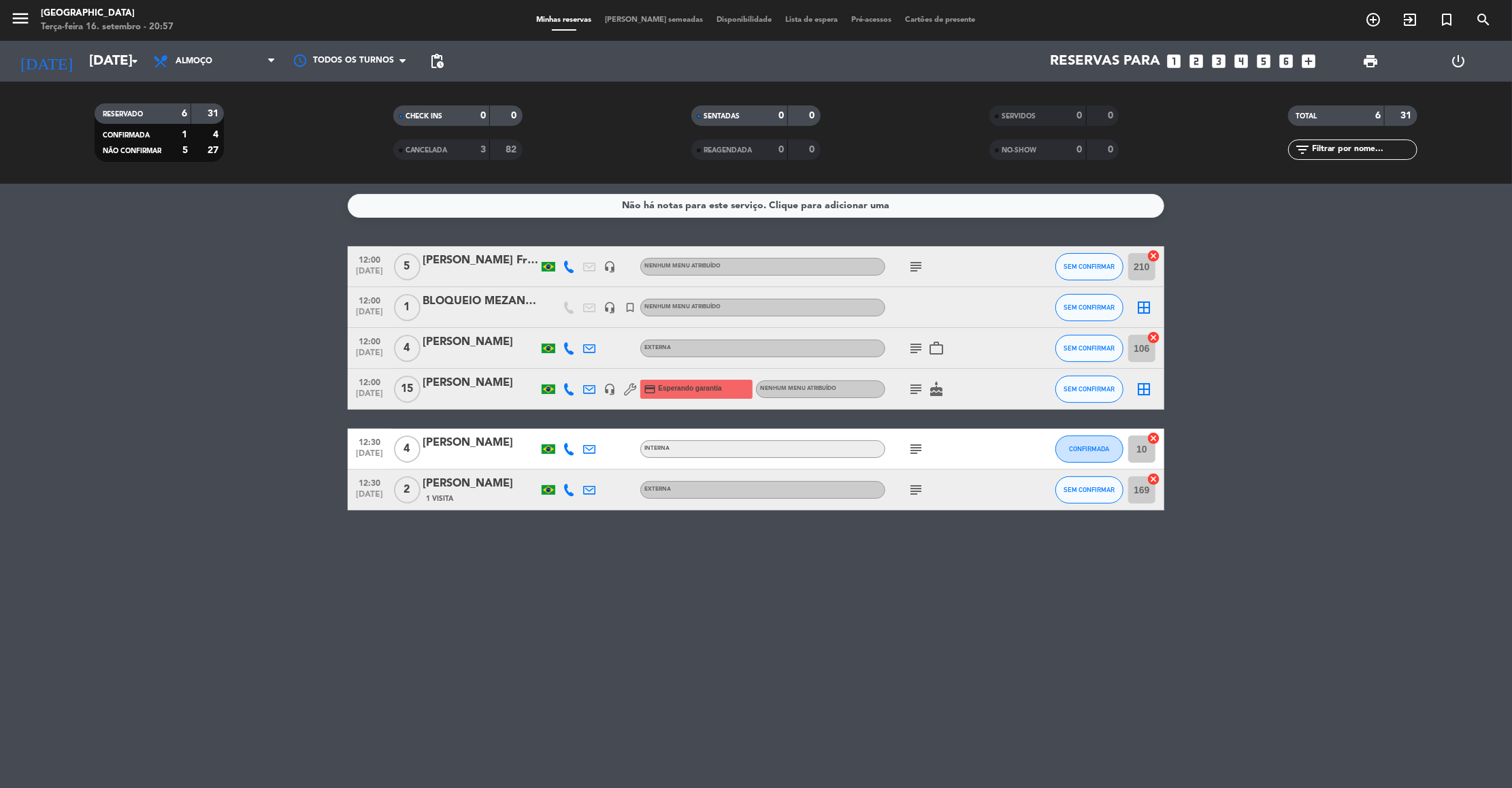
click at [262, 240] on div "Não há notas para este serviço. Clique para adicionar uma 12:00 [DATE] 5 [PERSO…" at bounding box center [756, 486] width 1512 height 604
click at [263, 55] on span "Almoço" at bounding box center [214, 61] width 136 height 30
click at [229, 153] on div "menu [GEOGRAPHIC_DATA] Terça-feira 16. setembro - 20:57 Minhas reservas Mesas s…" at bounding box center [756, 91] width 1512 height 184
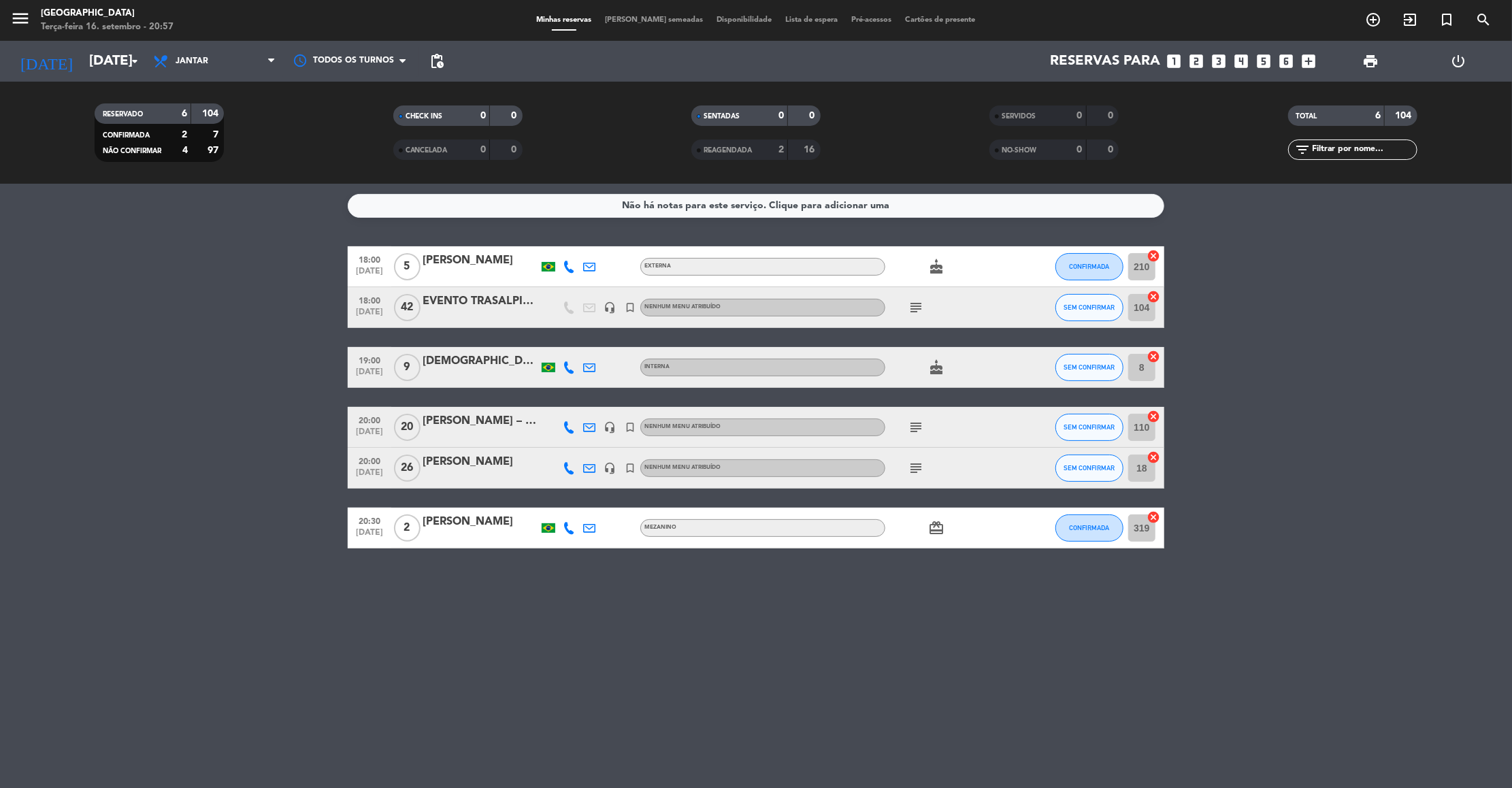
click at [275, 308] on bookings-row "18:00 [DATE] 5 [PERSON_NAME] Externa cake CONFIRMADA 210 cancel 18:00 [DATE] EV…" at bounding box center [756, 397] width 1512 height 302
click at [912, 306] on icon "subject" at bounding box center [915, 307] width 16 height 16
click at [233, 275] on bookings-row "18:00 [DATE] 5 [PERSON_NAME] Externa cake CONFIRMADA 210 cancel 18:00 [DATE] EV…" at bounding box center [756, 397] width 1512 height 302
click at [224, 541] on bookings-row "18:00 [DATE] 5 [PERSON_NAME] Externa cake CONFIRMADA 210 cancel 18:00 [DATE] EV…" at bounding box center [756, 397] width 1512 height 302
click at [123, 636] on div "Não há notas para este serviço. Clique para adicionar uma 18:00 [DATE] 5 [PERSO…" at bounding box center [756, 486] width 1512 height 604
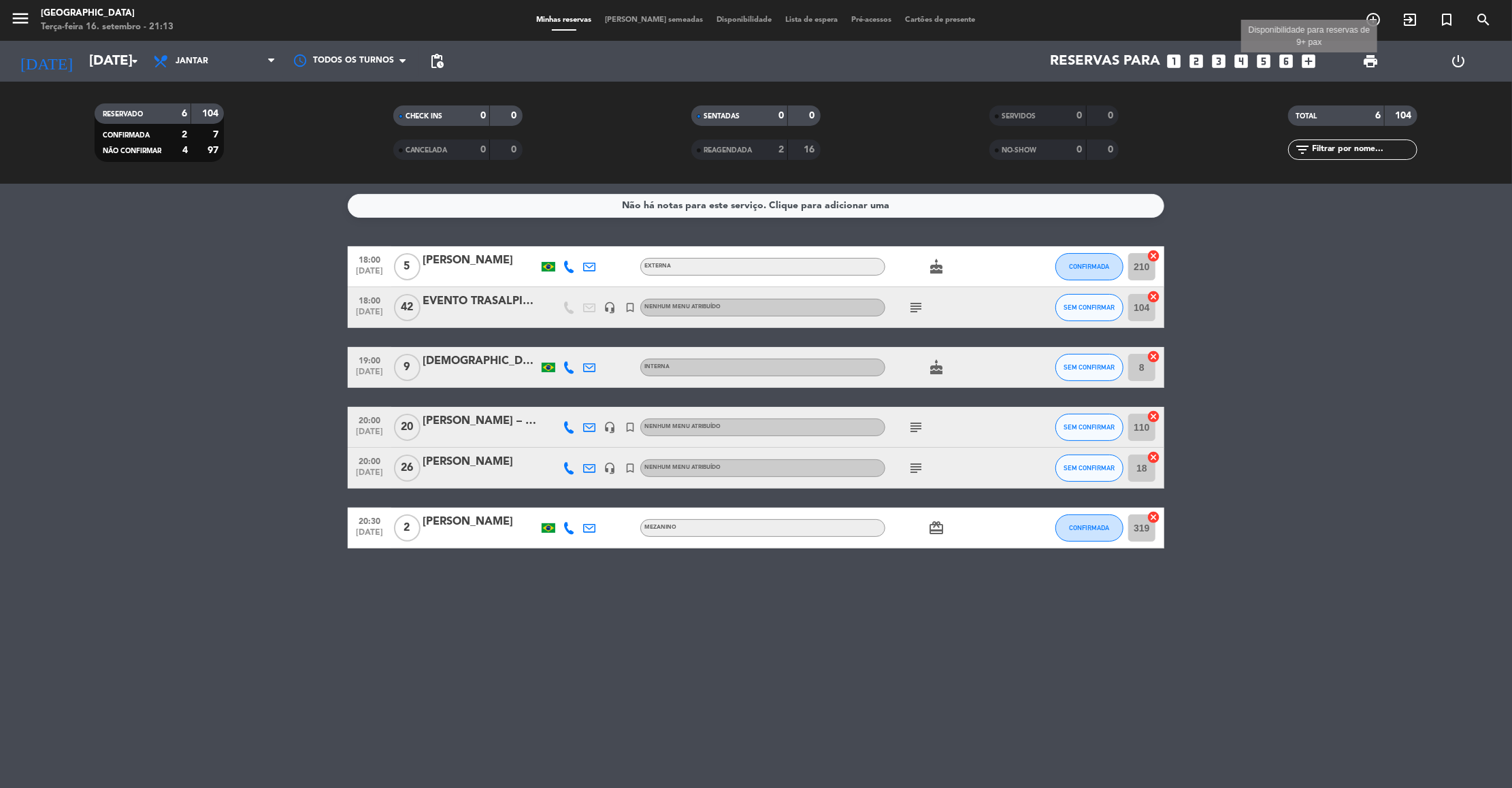
click at [1308, 60] on icon "add_box" at bounding box center [1310, 61] width 17 height 17
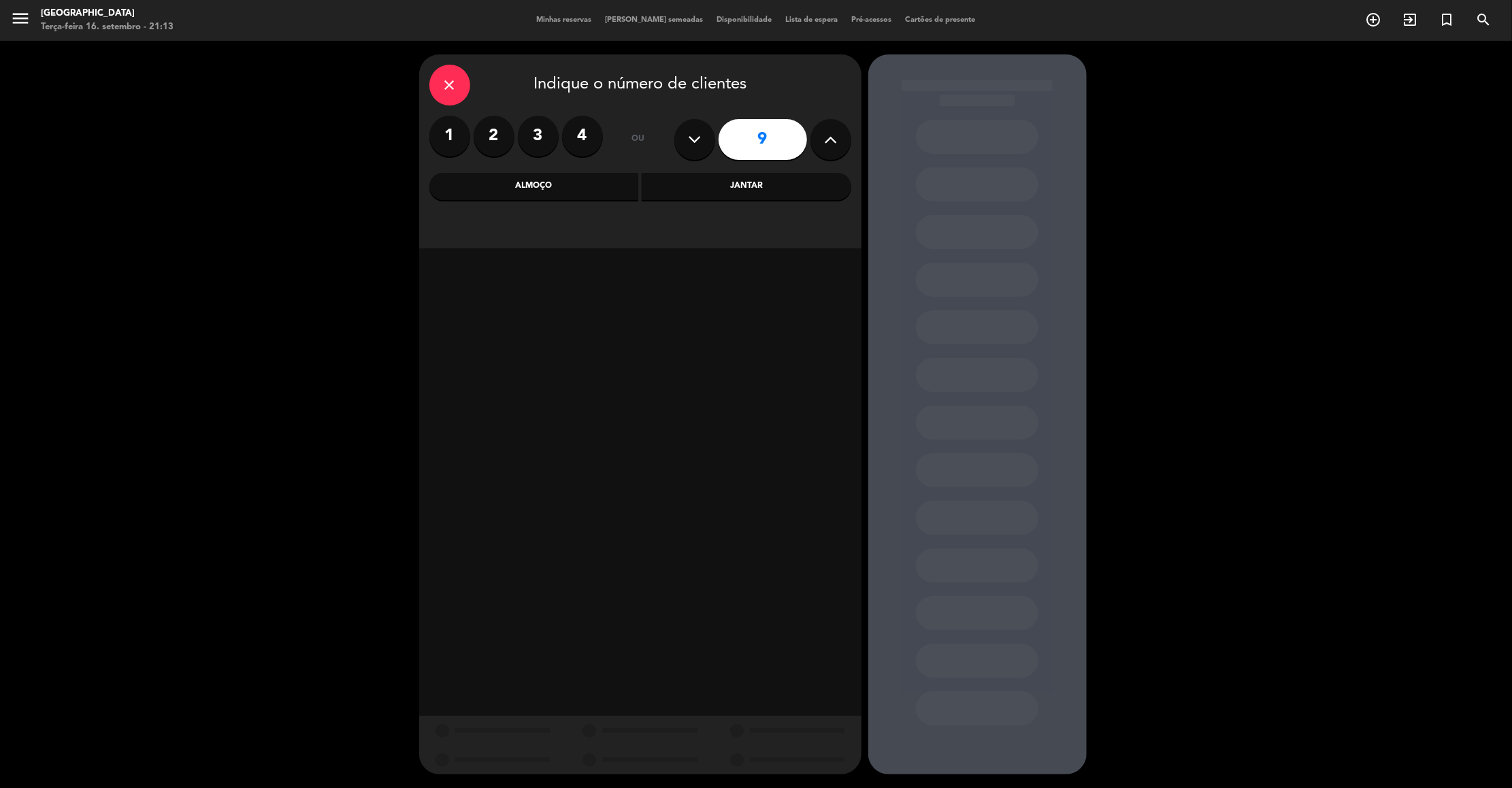
click at [827, 140] on icon at bounding box center [830, 139] width 13 height 20
type input "10"
click at [533, 183] on div "Almoço" at bounding box center [534, 187] width 210 height 27
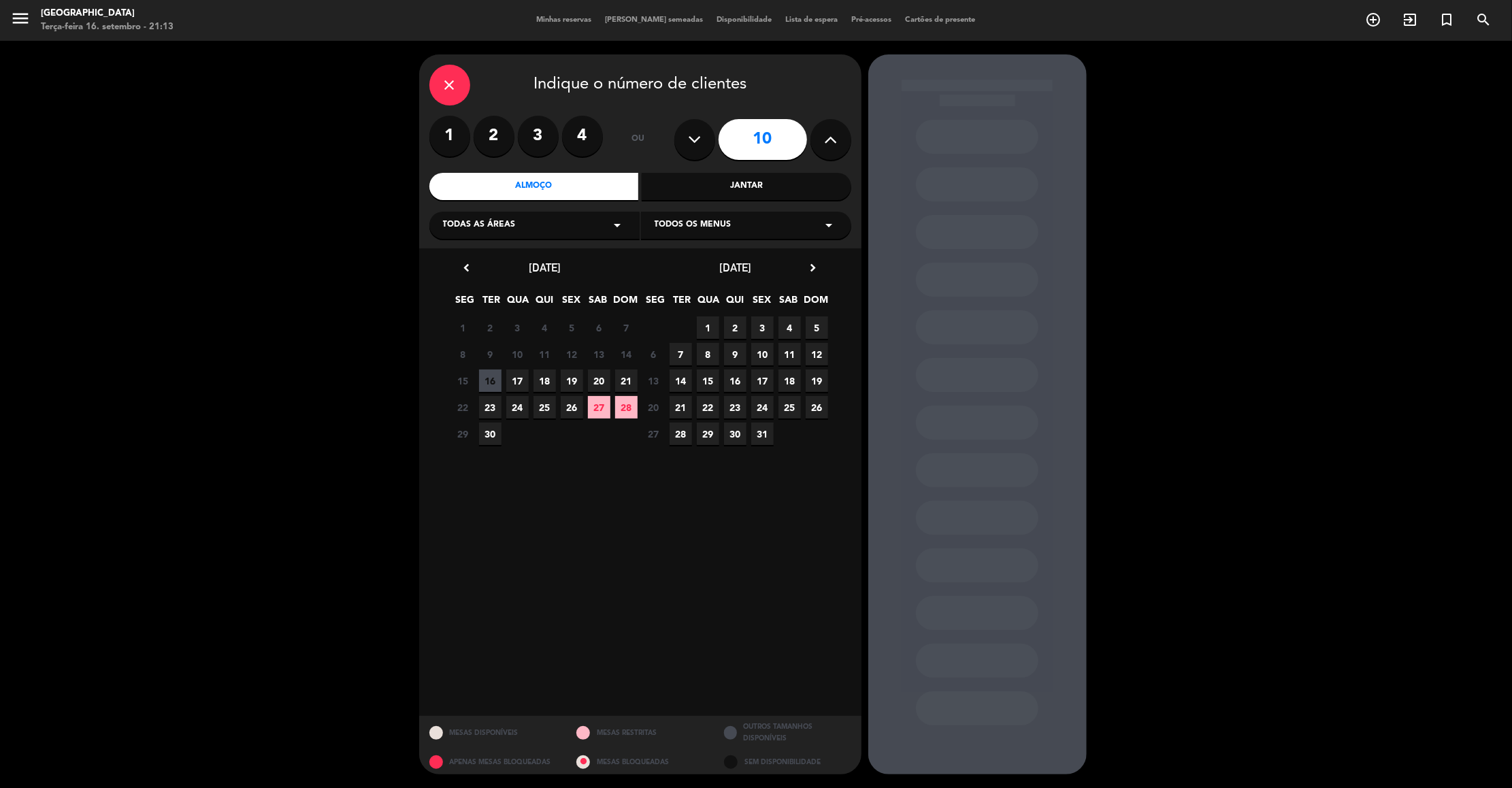
click at [520, 381] on span "17" at bounding box center [517, 380] width 22 height 22
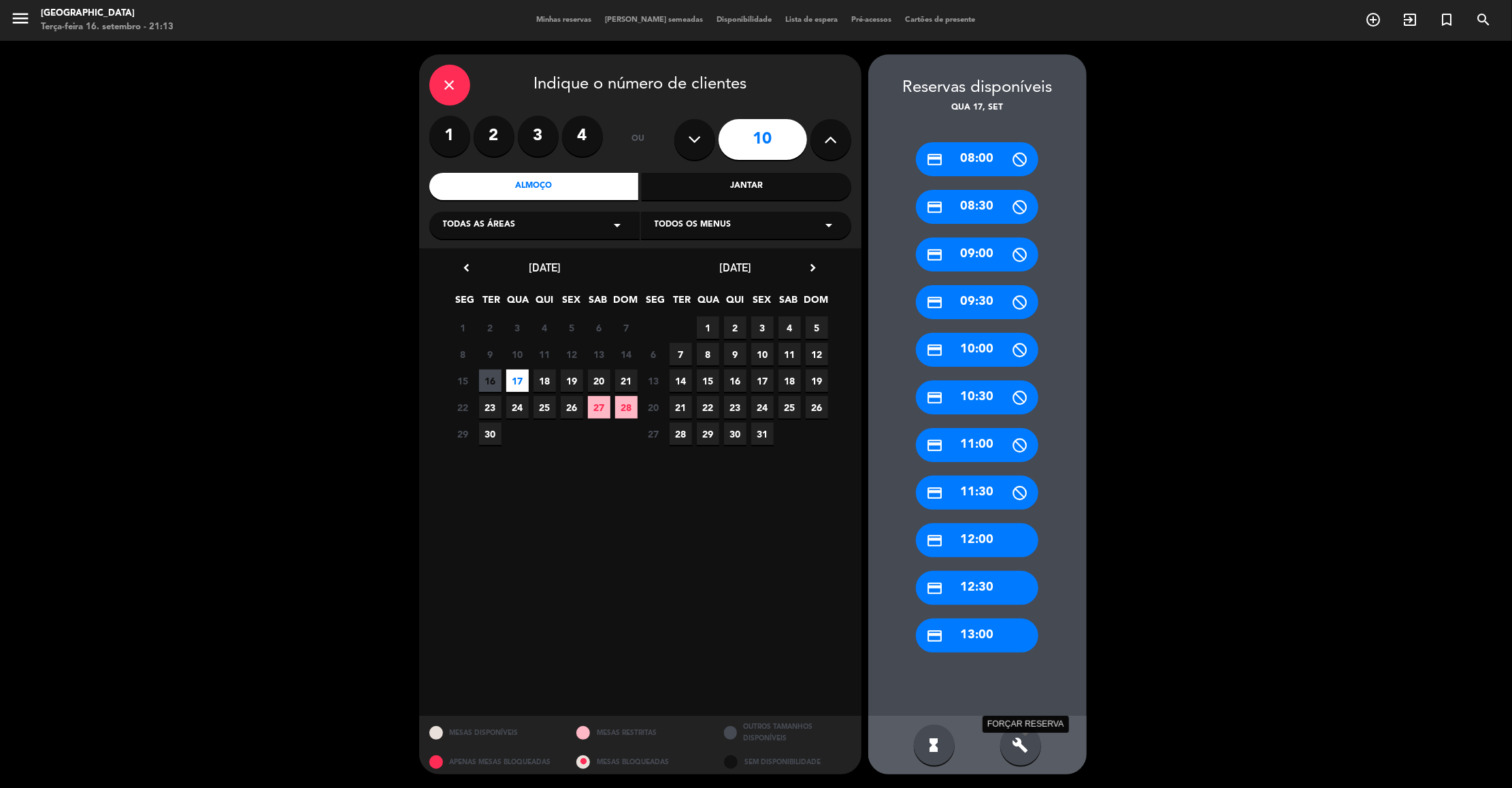
click at [1017, 752] on icon "build" at bounding box center [1020, 745] width 16 height 16
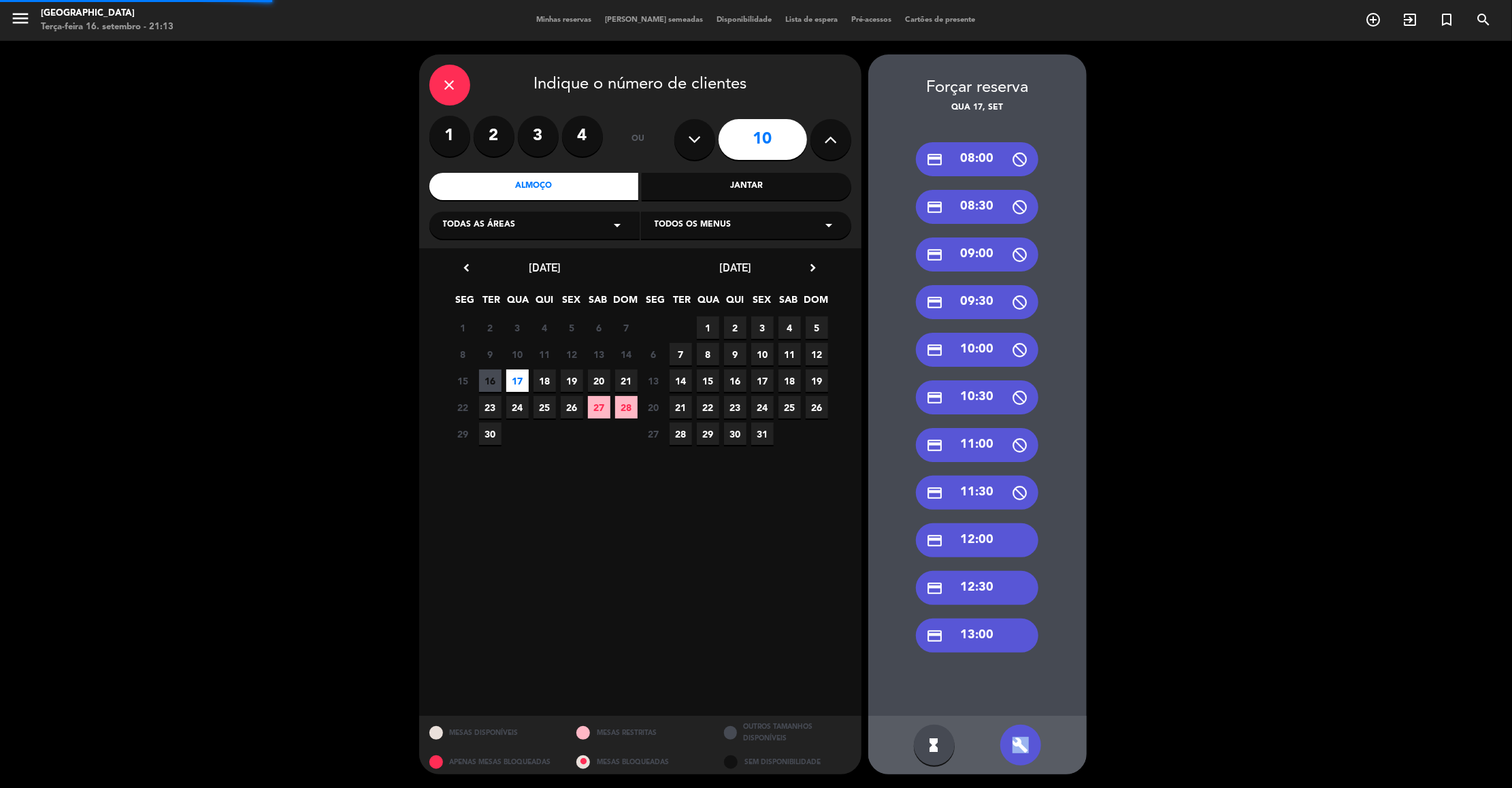
click at [1017, 752] on icon "build" at bounding box center [1020, 745] width 16 height 16
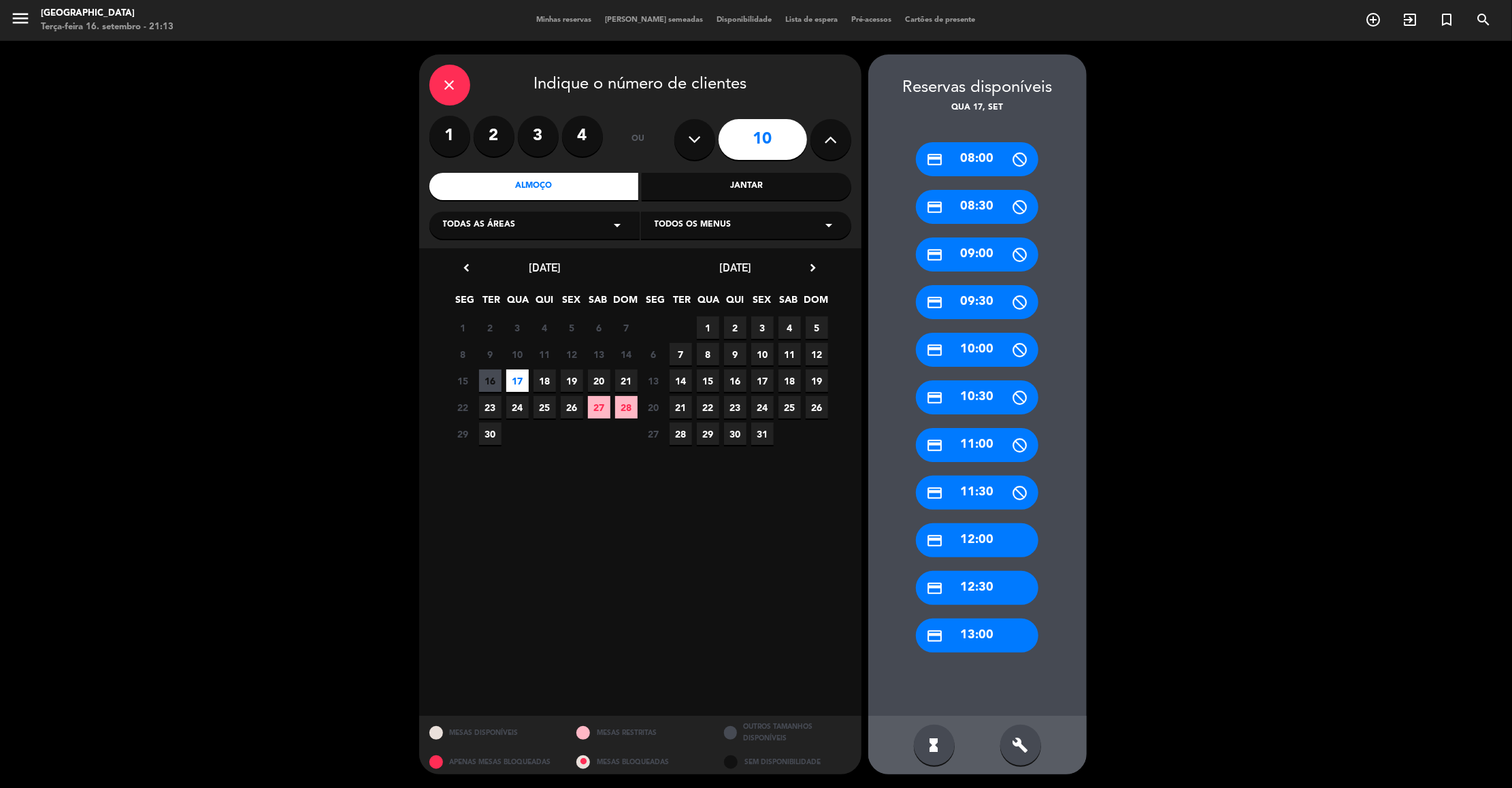
click at [987, 643] on div "credit_card 13:00" at bounding box center [977, 635] width 122 height 34
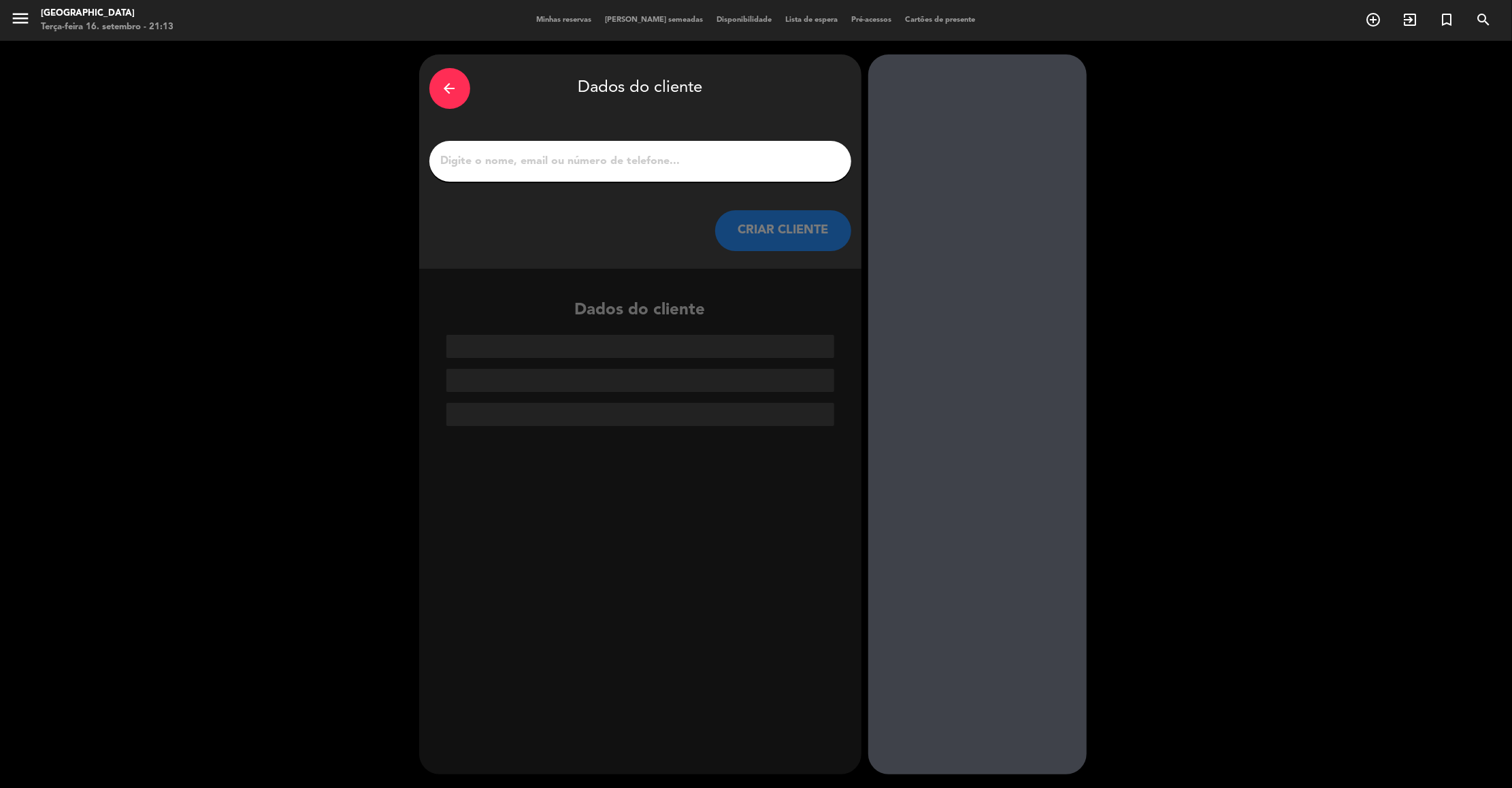
click at [773, 238] on button "CRIAR CLIENTE" at bounding box center [782, 231] width 136 height 40
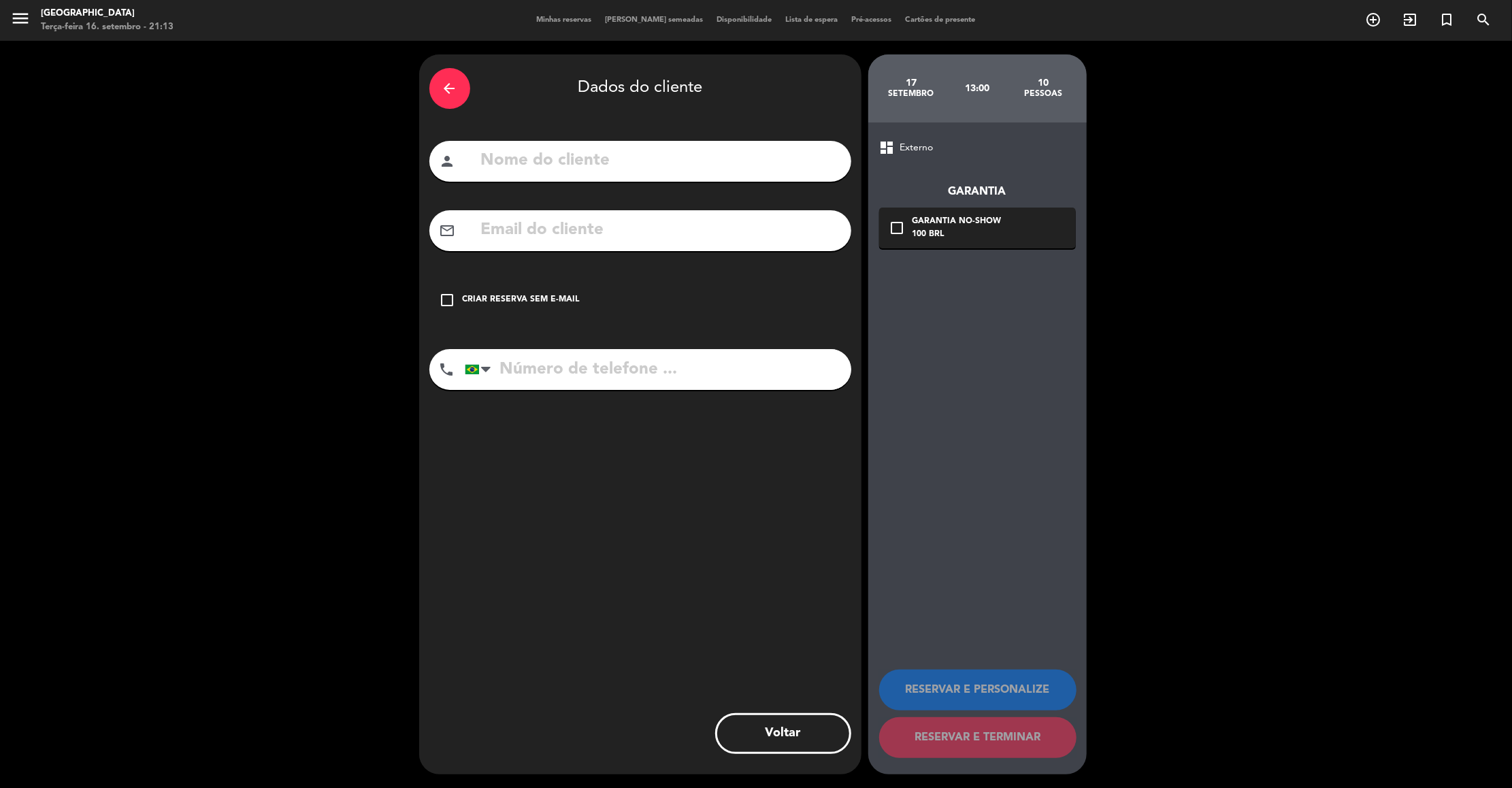
click at [686, 165] on input "text" at bounding box center [661, 161] width 362 height 28
type input "[PERSON_NAME]"
click at [531, 373] on input "tel" at bounding box center [658, 369] width 387 height 40
drag, startPoint x: 531, startPoint y: 373, endPoint x: 599, endPoint y: 410, distance: 77.4
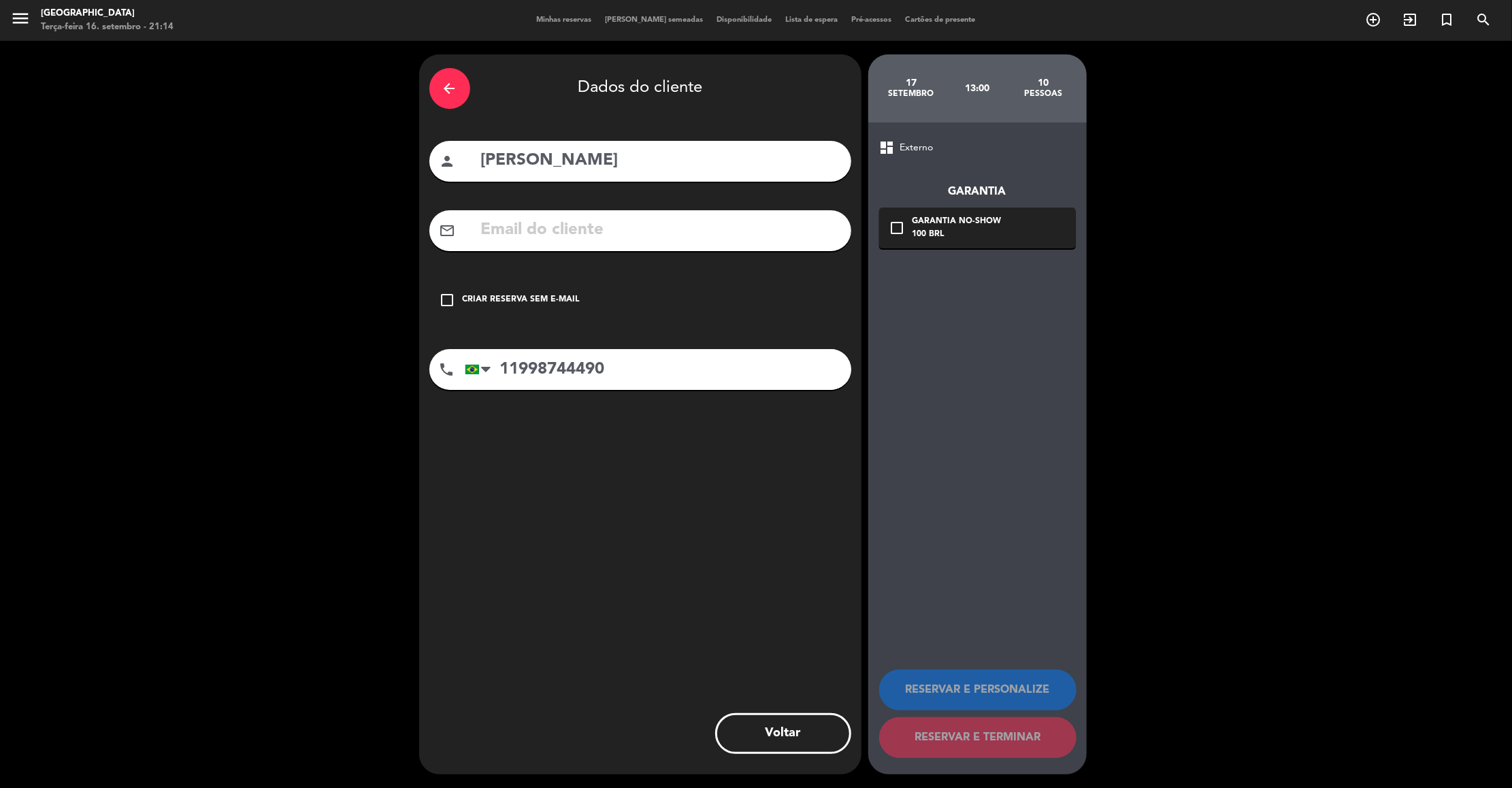
click at [599, 410] on div "arrow_back Dados do cliente person assia Torres mail_outline check_box_outline_…" at bounding box center [641, 415] width 443 height 720
type input "11998744490"
click at [579, 596] on div "arrow_back Dados do cliente person assia Torres mail_outline check_box_outline_…" at bounding box center [641, 415] width 443 height 720
click at [490, 166] on input "[PERSON_NAME]" at bounding box center [661, 161] width 362 height 28
click at [1188, 523] on div "arrow_back Dados do cliente person ssia Torres mail_outline check_box_outline_b…" at bounding box center [756, 414] width 1512 height 748
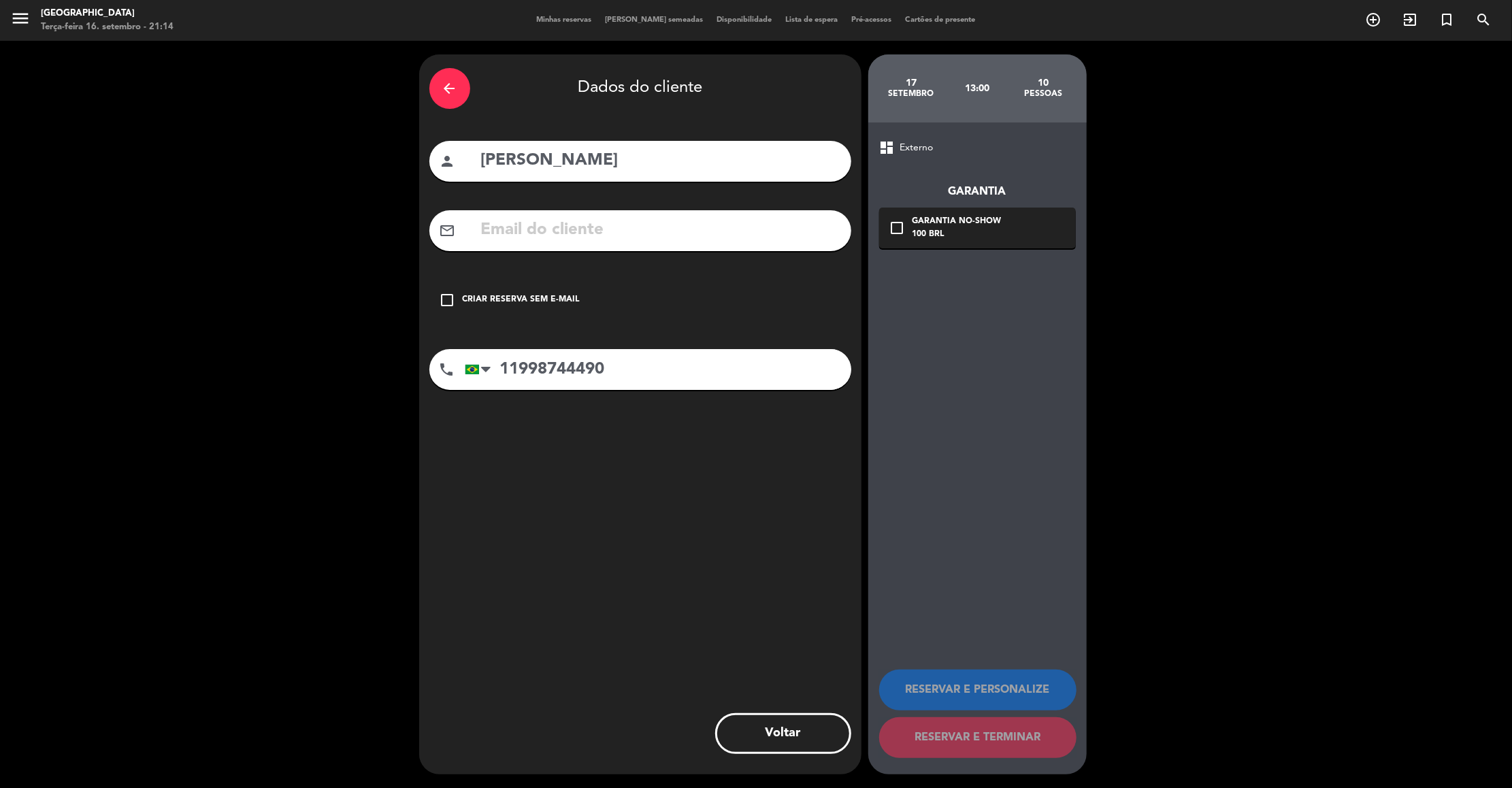
click at [480, 156] on input "[PERSON_NAME]" at bounding box center [661, 161] width 362 height 28
click at [1192, 499] on div "arrow_back Dados do cliente person ssia Torres mail_outline check_box_outline_b…" at bounding box center [756, 414] width 1512 height 748
click at [482, 163] on input "[PERSON_NAME]" at bounding box center [661, 161] width 362 height 28
type input "[PERSON_NAME]"
click at [446, 299] on icon "check_box_outline_blank" at bounding box center [448, 299] width 16 height 16
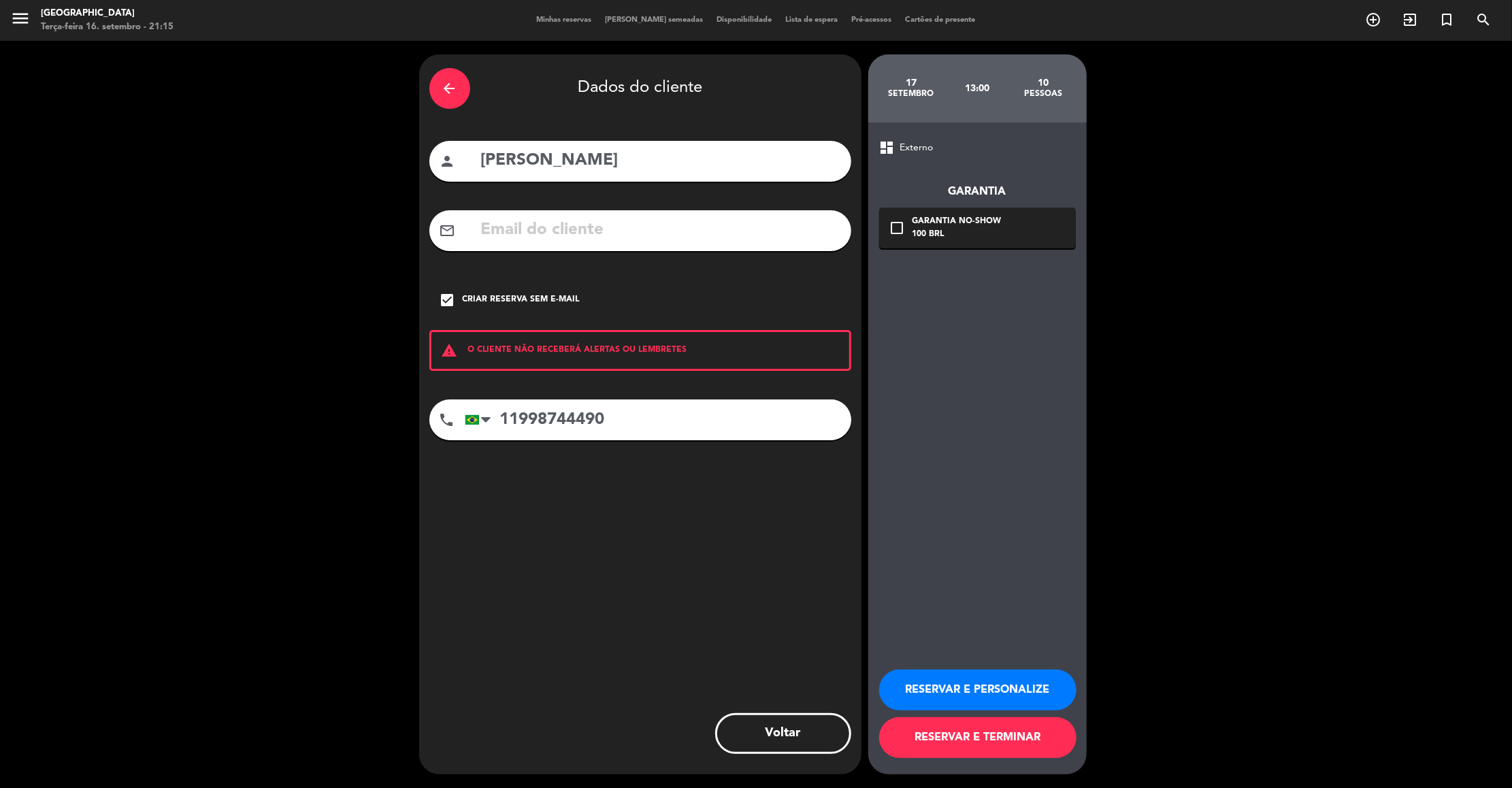
click at [982, 689] on button "RESERVAR E PERSONALIZE" at bounding box center [978, 690] width 197 height 40
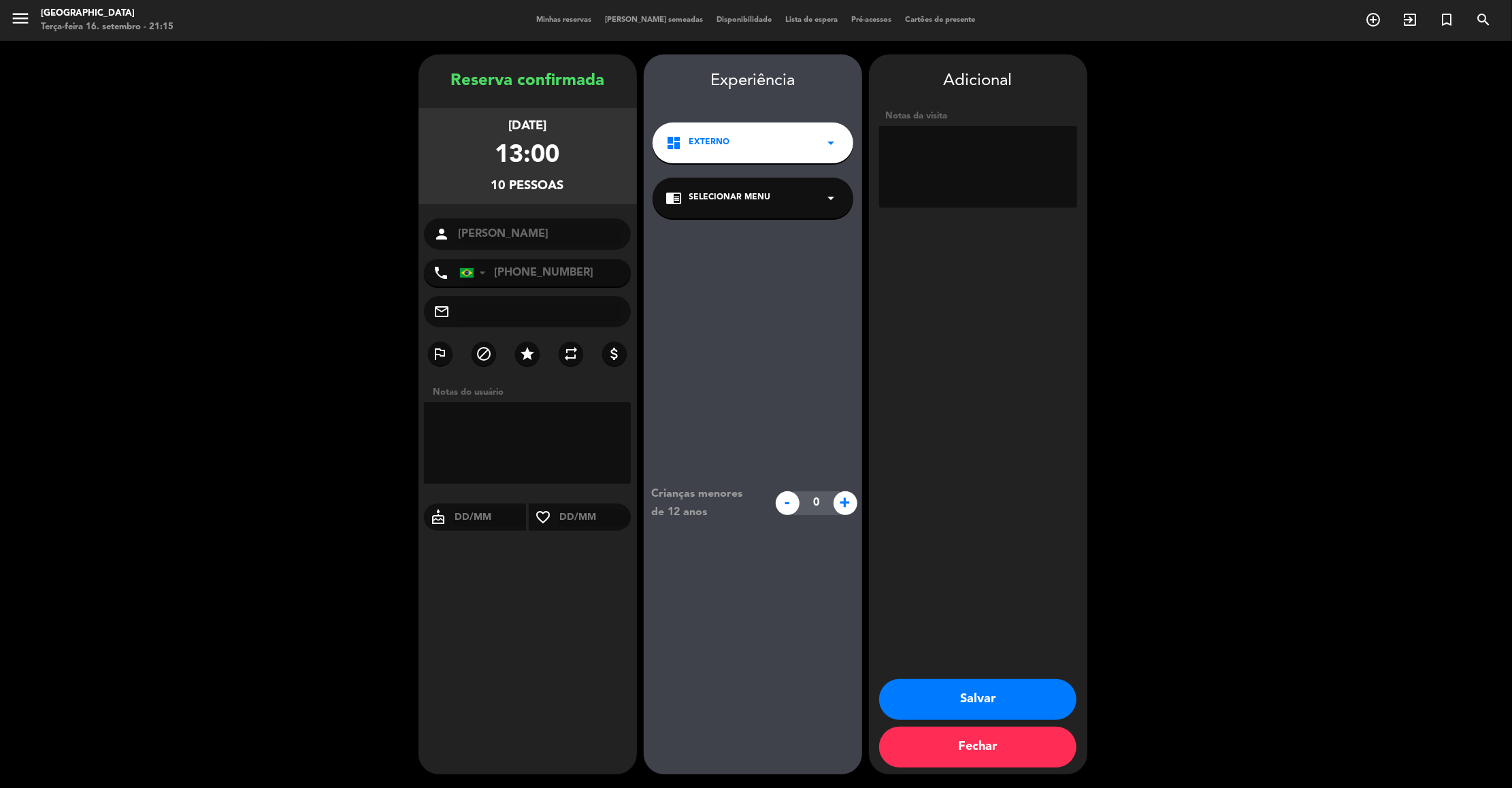
click at [906, 140] on textarea at bounding box center [979, 166] width 198 height 82
type textarea "externo"
click at [988, 712] on button "Salvar" at bounding box center [978, 699] width 197 height 40
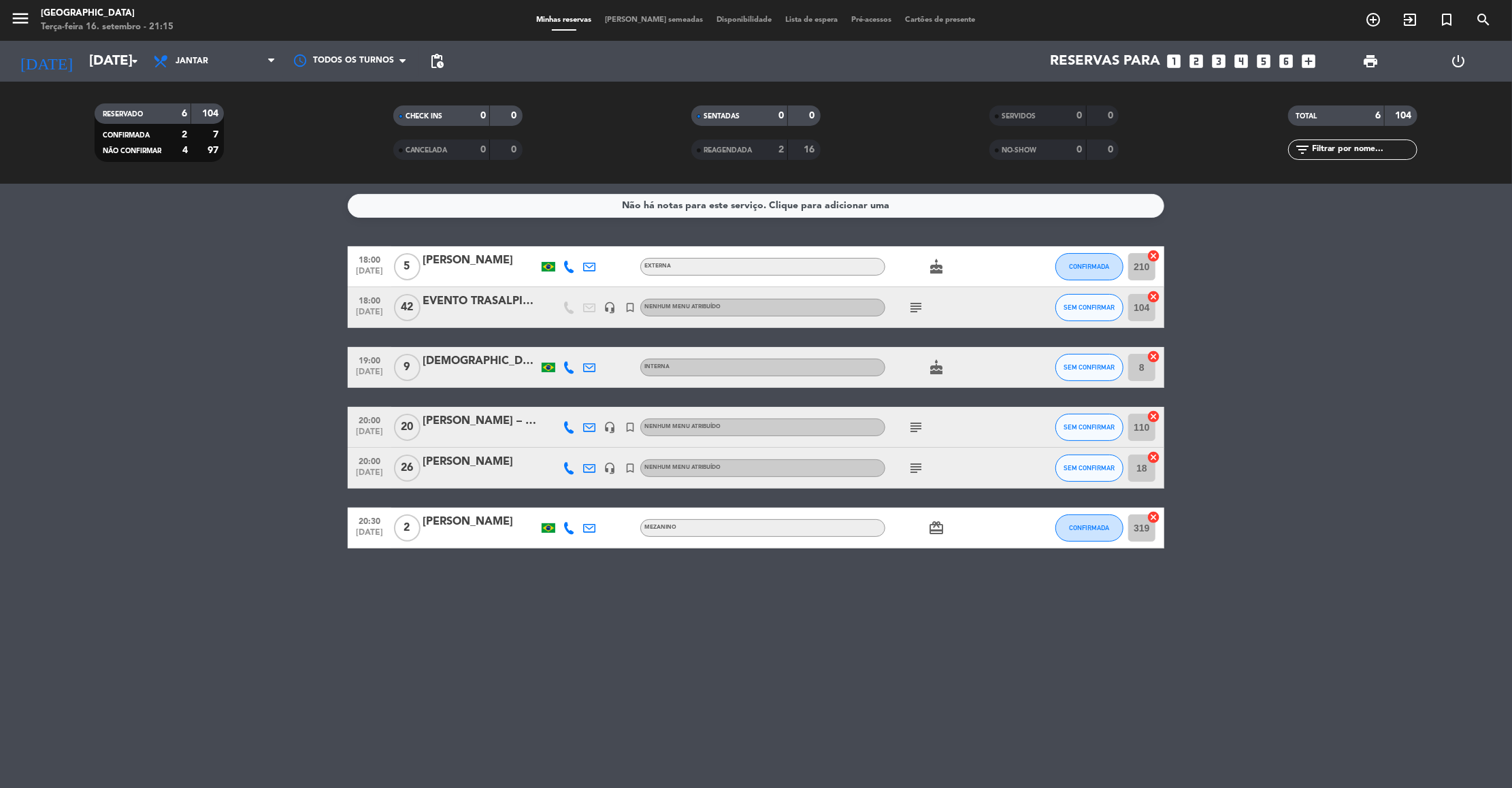
click at [912, 424] on icon "subject" at bounding box center [915, 427] width 16 height 16
click at [912, 468] on icon "subject" at bounding box center [915, 468] width 16 height 16
click at [406, 369] on span "9" at bounding box center [407, 368] width 27 height 27
click at [144, 587] on div "Não há notas para este serviço. Clique para adicionar uma 18:00 [DATE] 5 [PERSO…" at bounding box center [756, 486] width 1512 height 604
